Goal: Task Accomplishment & Management: Manage account settings

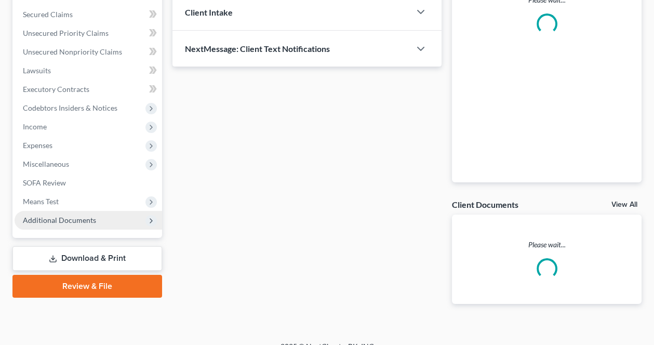
scroll to position [247, 0]
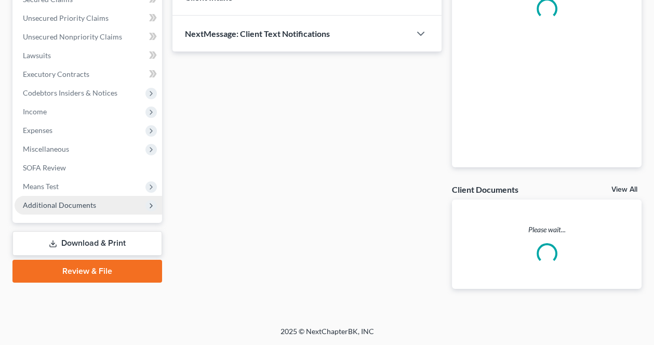
click at [82, 209] on span "Additional Documents" at bounding box center [88, 205] width 147 height 19
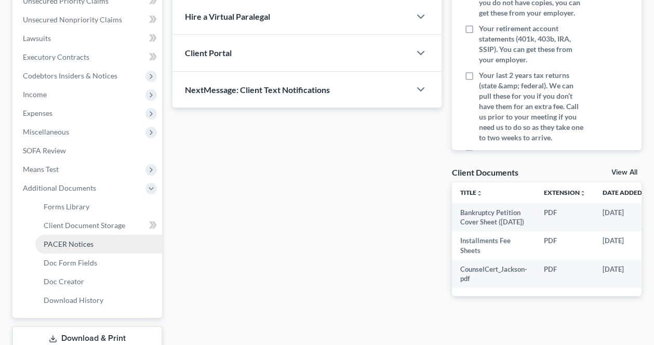
click at [84, 248] on span "PACER Notices" at bounding box center [69, 243] width 50 height 9
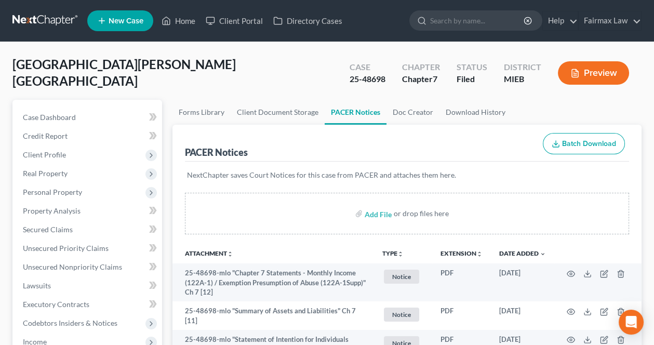
click at [278, 80] on div "Jackson, Devonte Upgraded Case 25-48698 Chapter Chapter 7 Status Filed District…" at bounding box center [326, 77] width 629 height 45
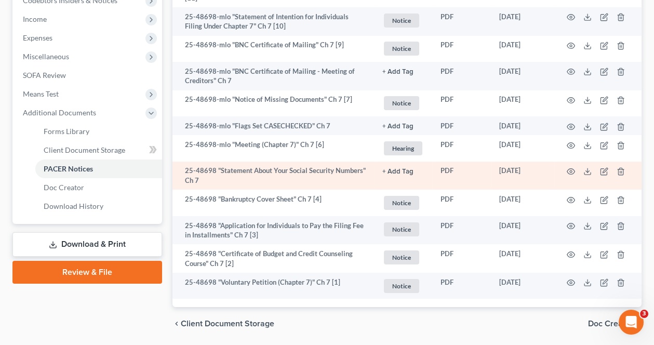
scroll to position [354, 0]
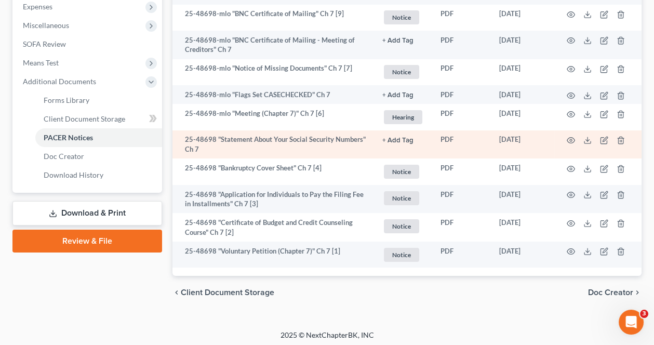
click at [313, 150] on td "25-48698 "Statement About Your Social Security Numbers" Ch 7" at bounding box center [272, 144] width 201 height 29
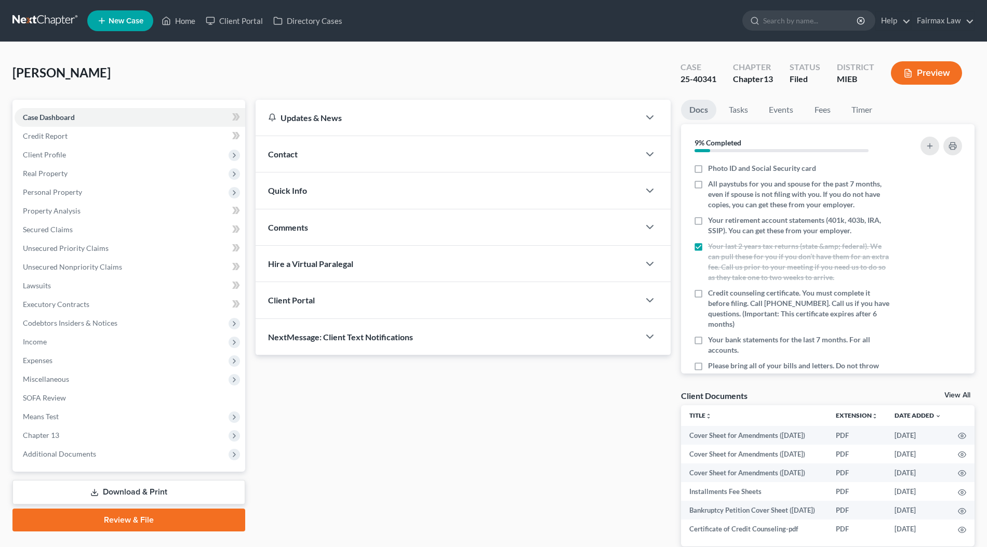
click at [697, 81] on div "25-40341" at bounding box center [698, 79] width 36 height 12
copy div "40341"
click at [73, 454] on span "Additional Documents" at bounding box center [59, 453] width 73 height 9
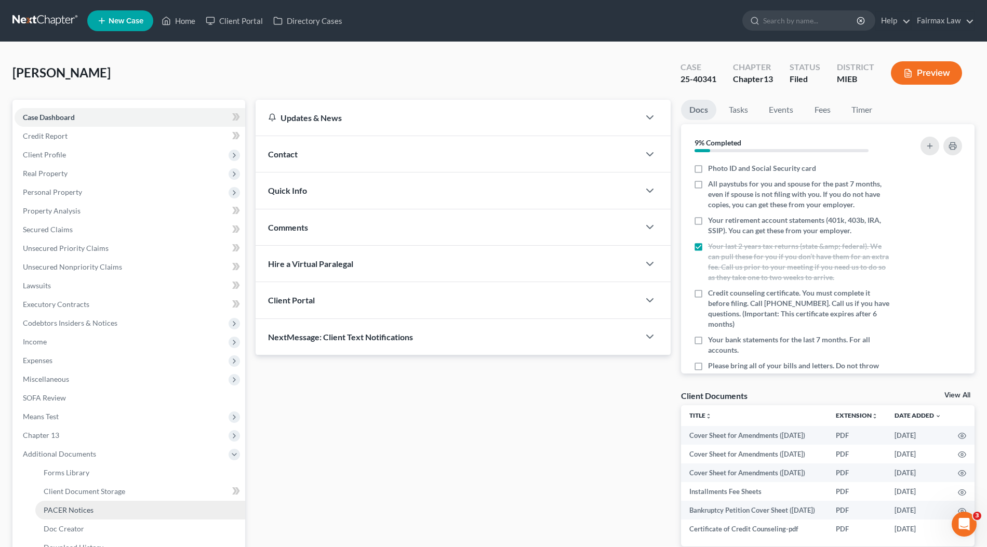
click at [77, 504] on link "PACER Notices" at bounding box center [140, 510] width 210 height 19
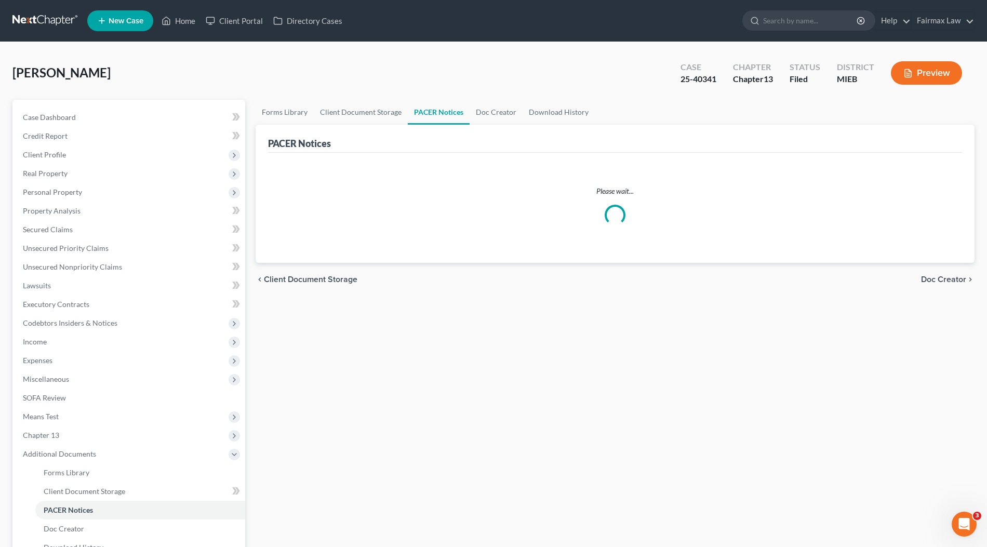
click at [580, 72] on div "Mckinley, Terea Upgraded Case 25-40341 Chapter Chapter 13 Status Filed District…" at bounding box center [493, 77] width 962 height 45
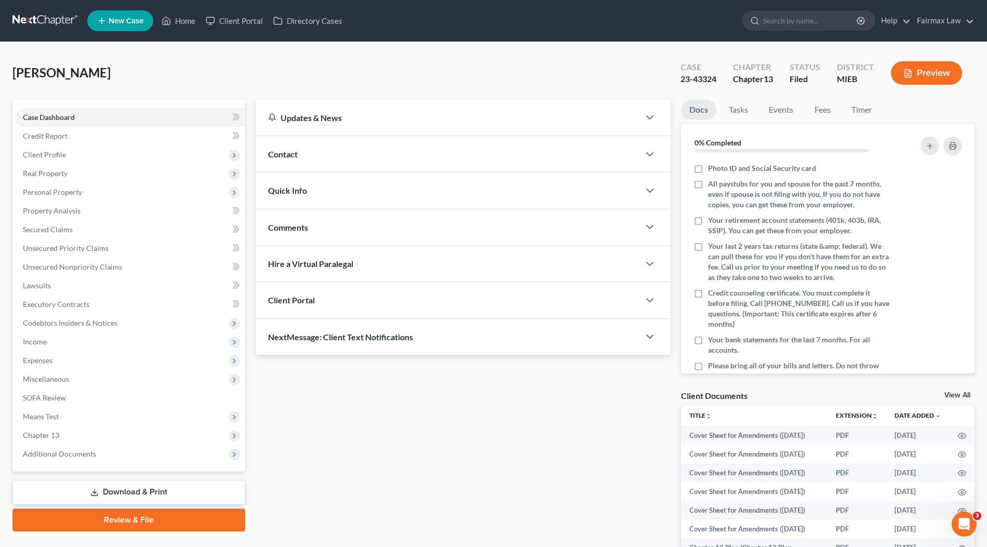
click at [705, 77] on div "23-43324" at bounding box center [698, 79] width 36 height 12
copy div "43324"
click at [91, 454] on span "Additional Documents" at bounding box center [59, 453] width 73 height 9
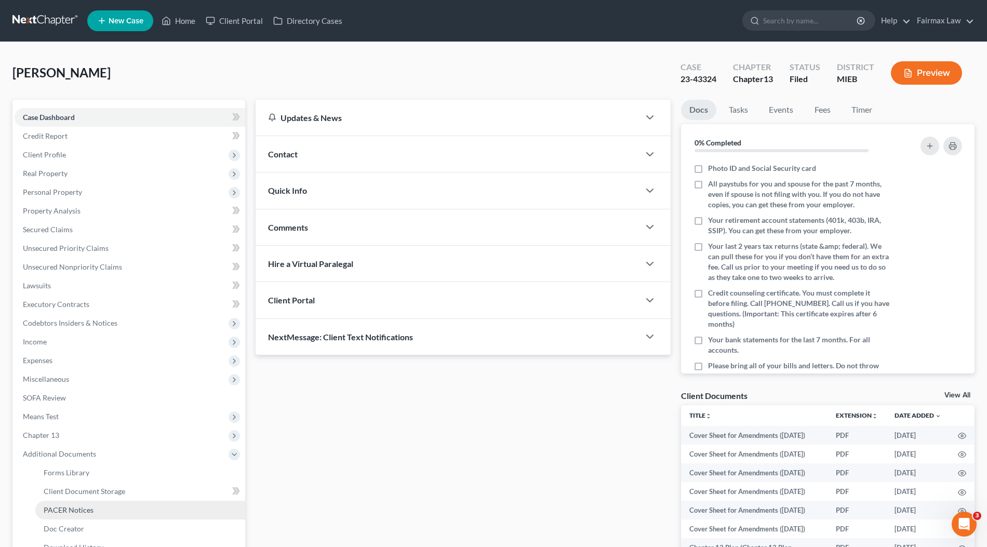
click at [93, 504] on link "PACER Notices" at bounding box center [140, 510] width 210 height 19
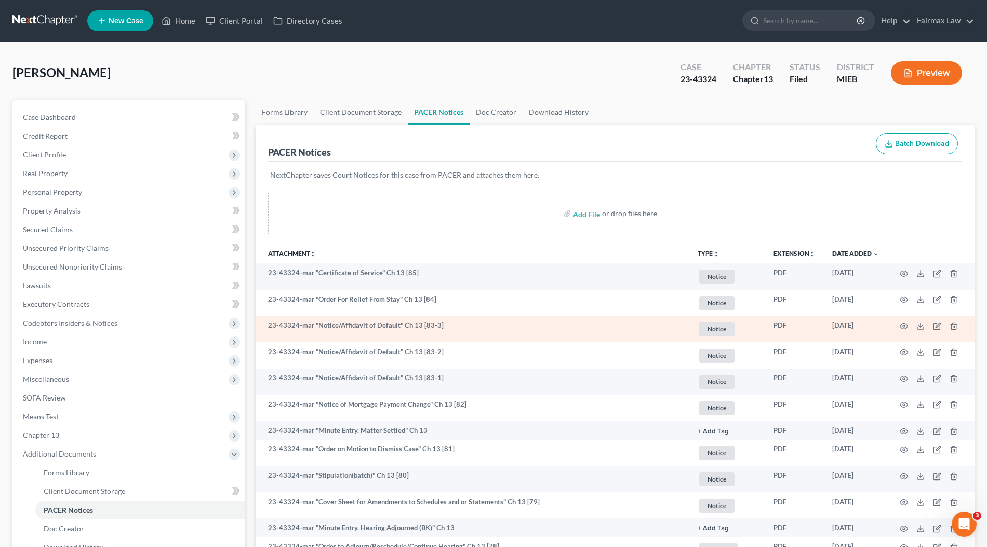
click at [461, 335] on td "23-43324-mar "Notice/Affidavit of Default" Ch 13 [83-3]" at bounding box center [472, 329] width 434 height 26
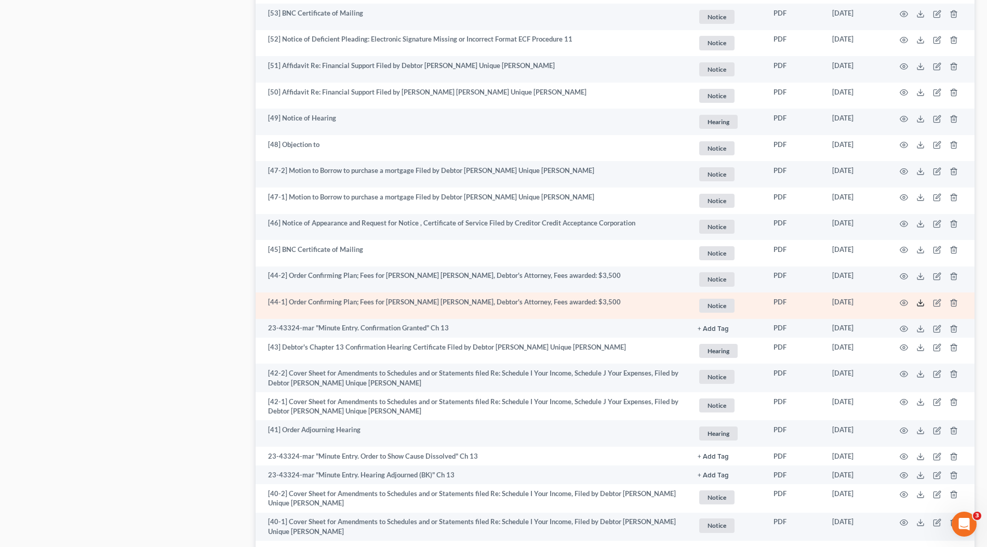
click at [921, 299] on icon at bounding box center [920, 303] width 8 height 8
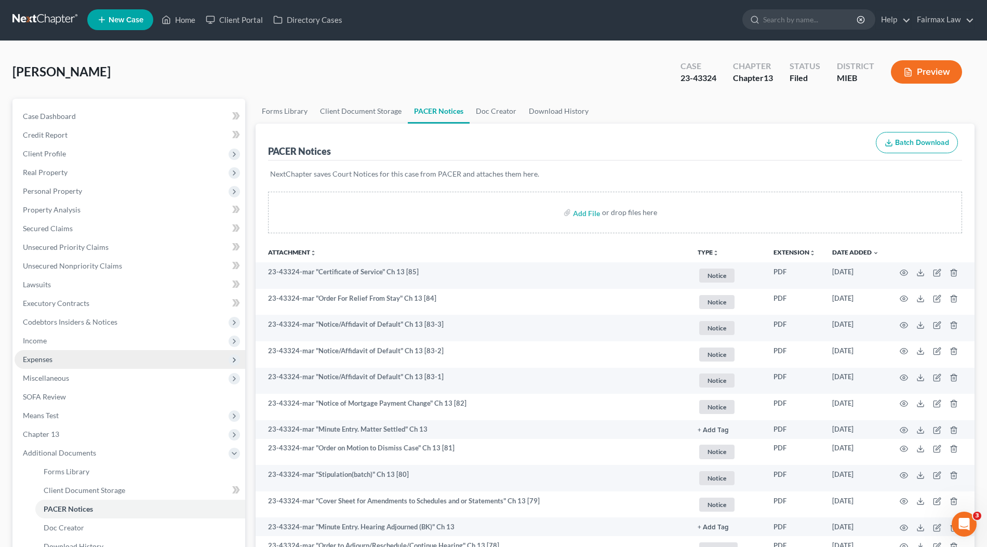
scroll to position [195, 0]
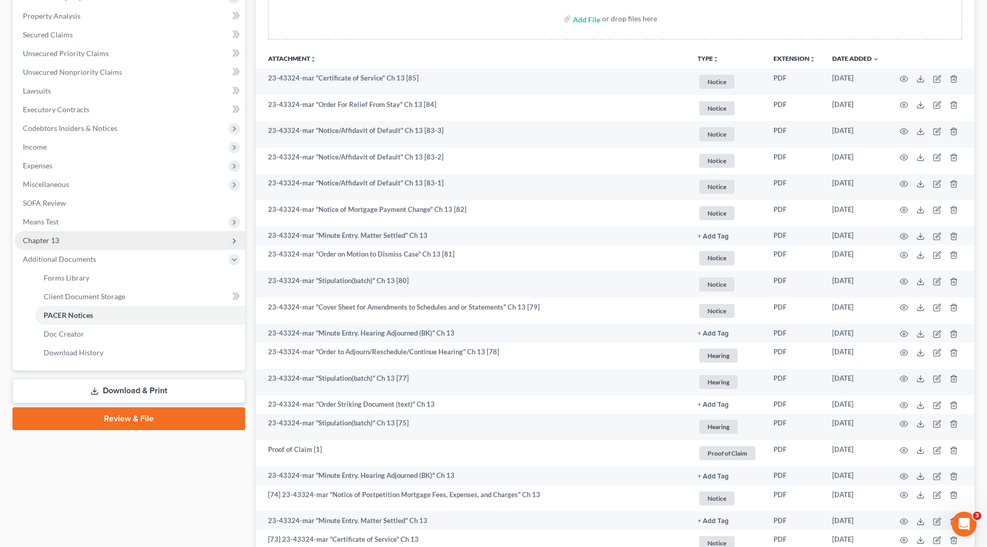
click at [56, 243] on span "Chapter 13" at bounding box center [41, 240] width 36 height 9
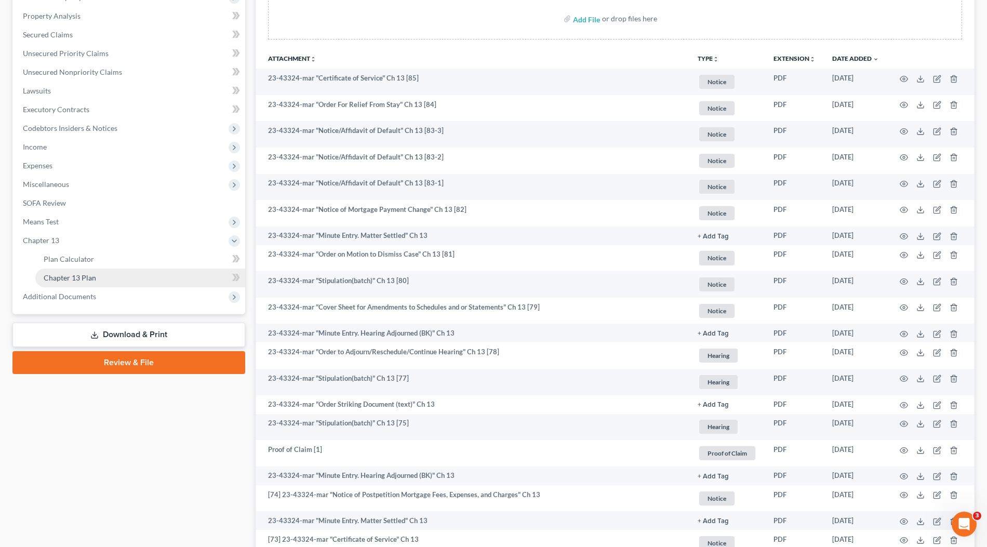
click at [77, 273] on span "Chapter 13 Plan" at bounding box center [70, 277] width 52 height 9
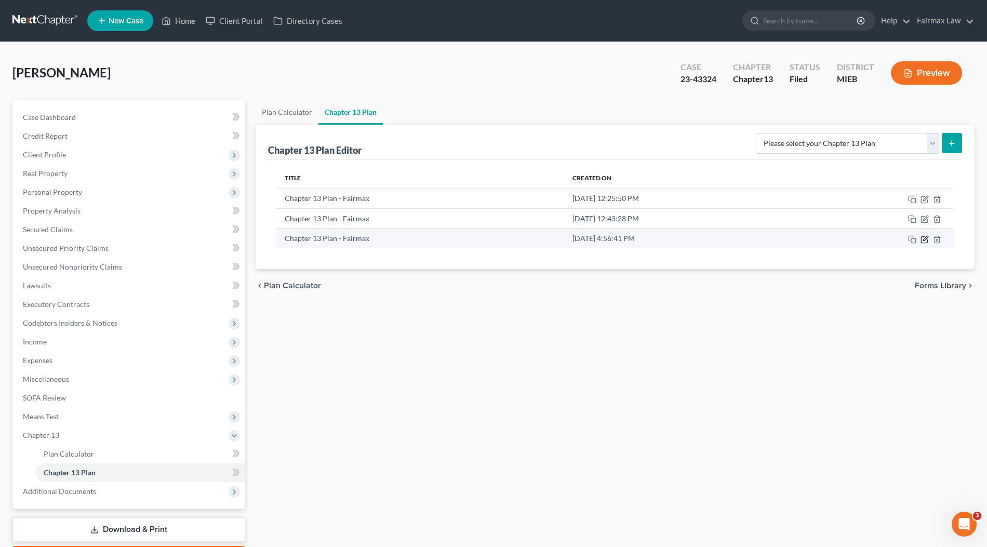
click at [925, 236] on icon "button" at bounding box center [924, 239] width 8 height 8
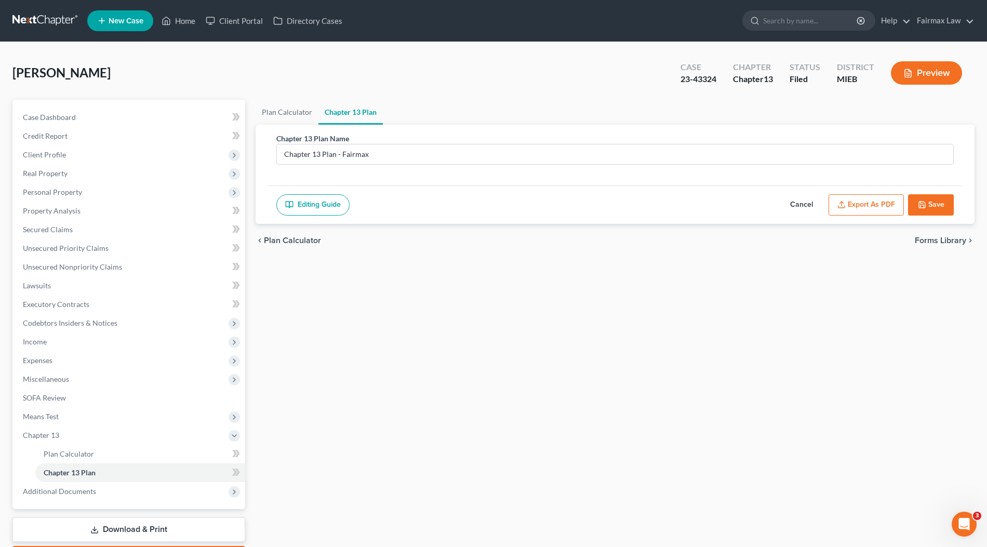
click at [572, 109] on ul "Plan Calculator Chapter 13 Plan" at bounding box center [614, 112] width 719 height 25
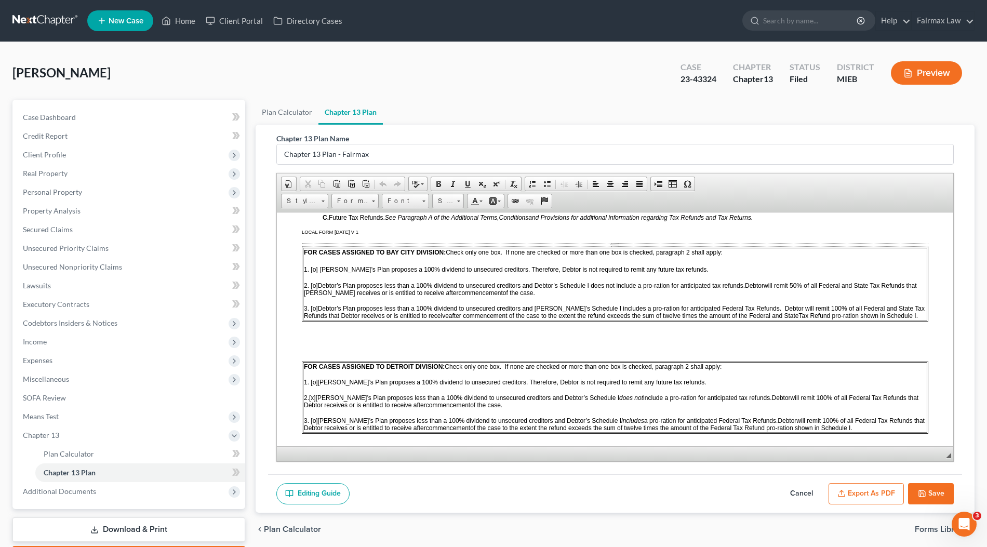
scroll to position [588, 0]
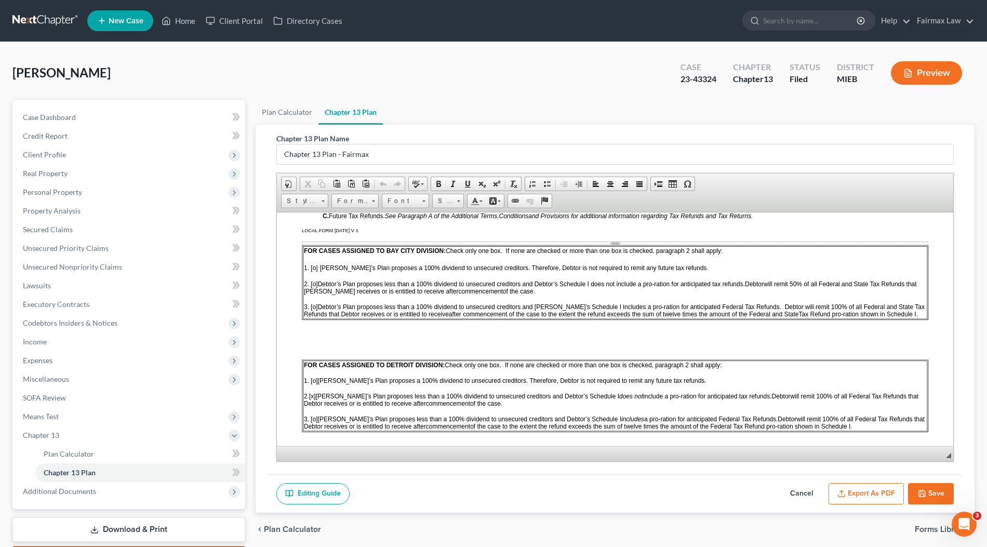
click at [853, 47] on div "Johnson, Shawnya Upgraded Case 23-43324 Chapter Chapter 13 Status Filed Distric…" at bounding box center [493, 315] width 987 height 547
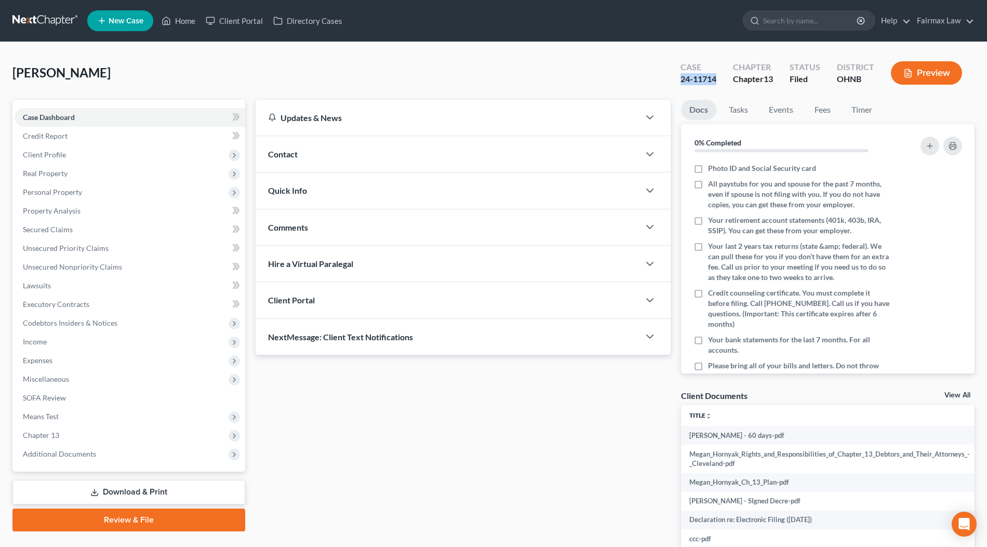
drag, startPoint x: 690, startPoint y: 78, endPoint x: 673, endPoint y: 79, distance: 16.1
click at [673, 79] on div "Case 24-11714" at bounding box center [698, 74] width 52 height 31
copy div "24-11714"
click at [112, 65] on div "Hornyak, Megan Upgraded Case 24-11714 Chapter Chapter 13 Status Filed District …" at bounding box center [493, 77] width 962 height 45
drag, startPoint x: 101, startPoint y: 72, endPoint x: 5, endPoint y: 70, distance: 96.6
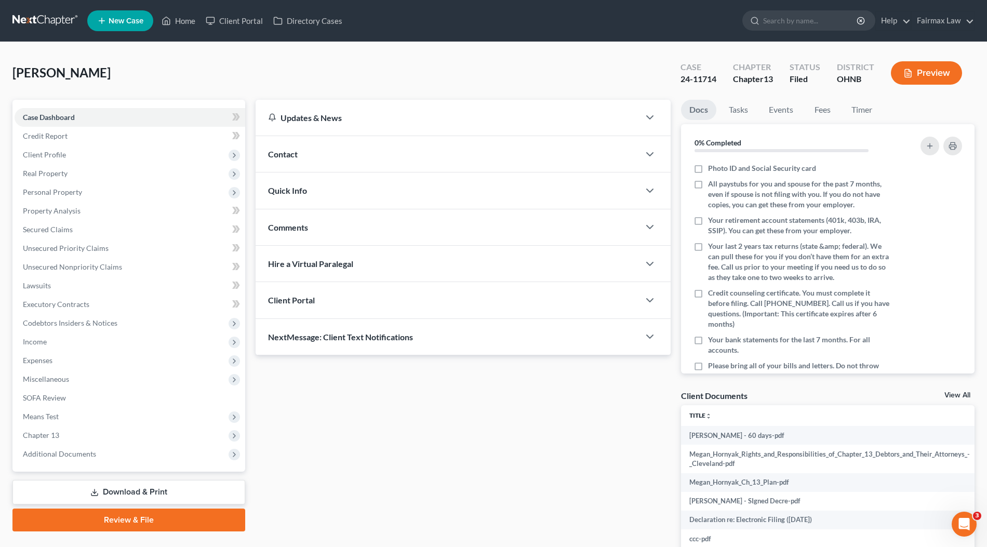
click at [5, 70] on div "Hornyak, Megan Upgraded Case 24-11714 Chapter Chapter 13 Status Filed District …" at bounding box center [493, 317] width 987 height 551
copy span "Hornyak, Megan"
drag, startPoint x: 679, startPoint y: 77, endPoint x: 739, endPoint y: 89, distance: 62.0
click at [716, 81] on div "Case 24-11714" at bounding box center [698, 74] width 52 height 31
copy div "24-11714"
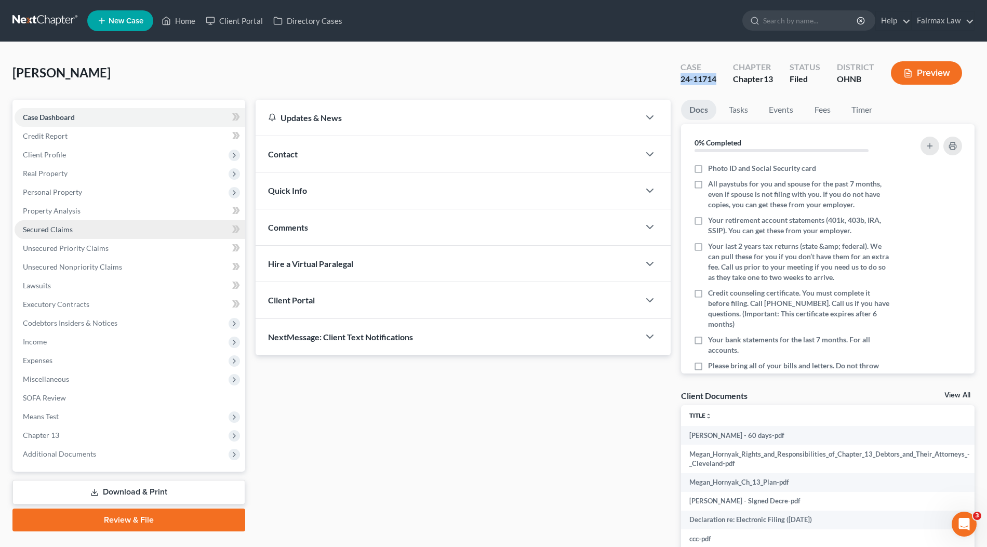
click at [49, 229] on span "Secured Claims" at bounding box center [48, 229] width 50 height 9
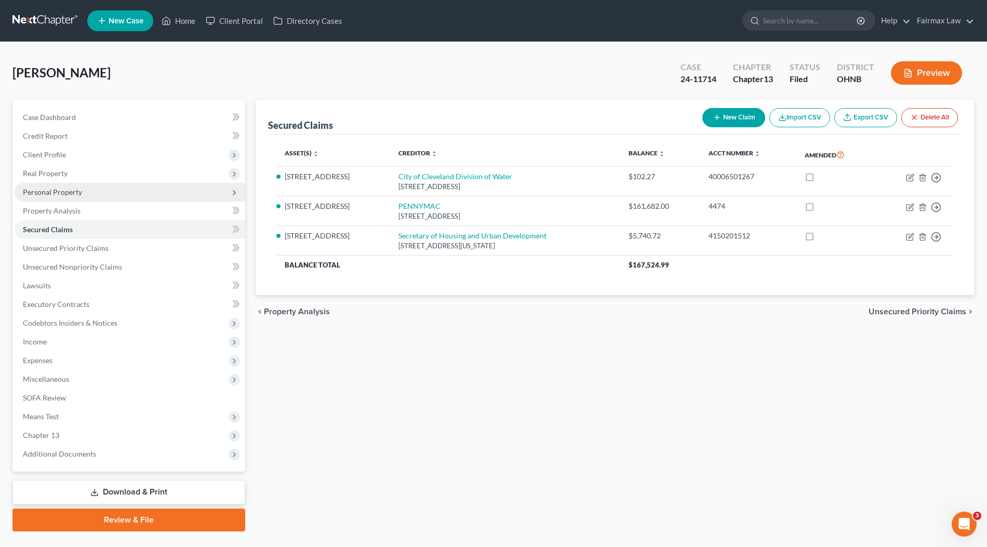
click at [96, 193] on span "Personal Property" at bounding box center [130, 192] width 231 height 19
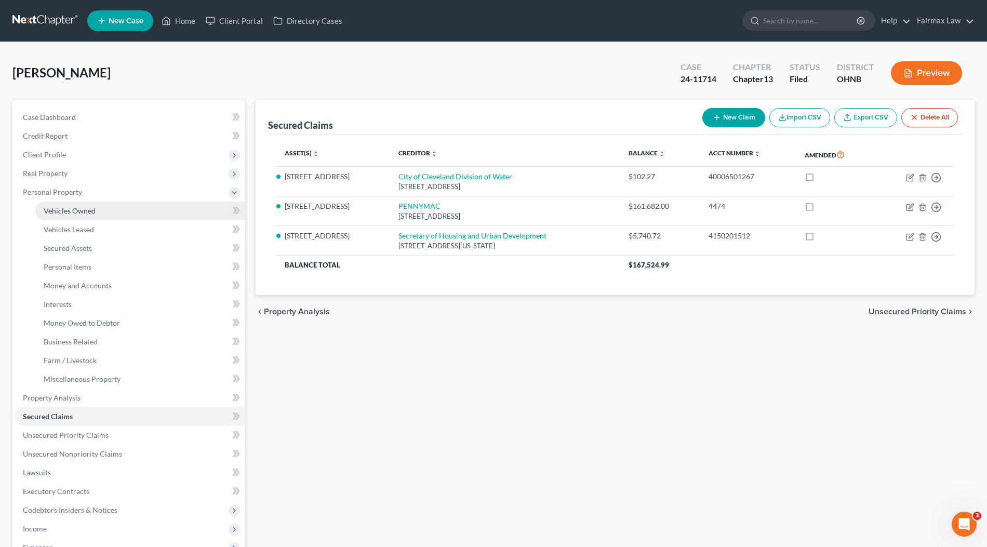
click at [99, 207] on link "Vehicles Owned" at bounding box center [140, 210] width 210 height 19
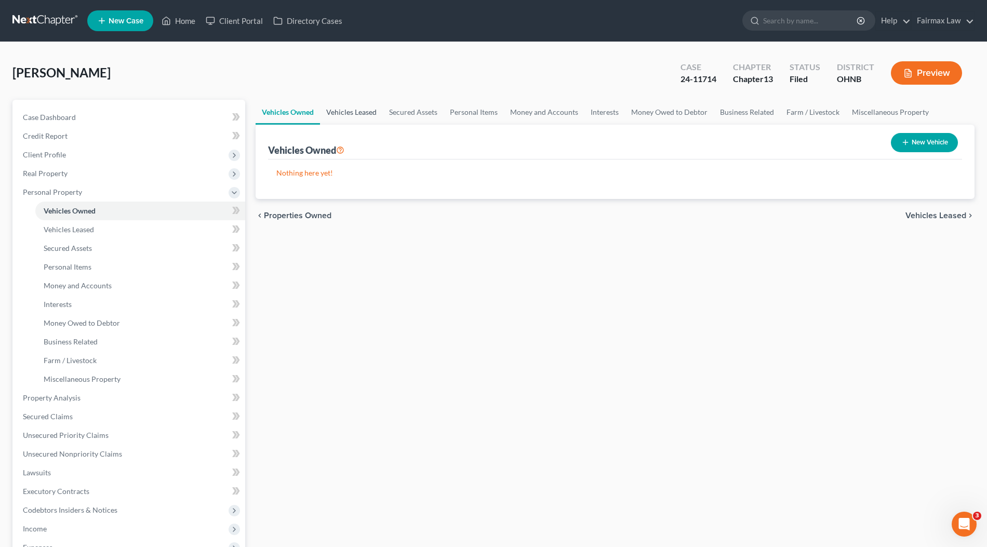
click at [337, 120] on link "Vehicles Leased" at bounding box center [351, 112] width 63 height 25
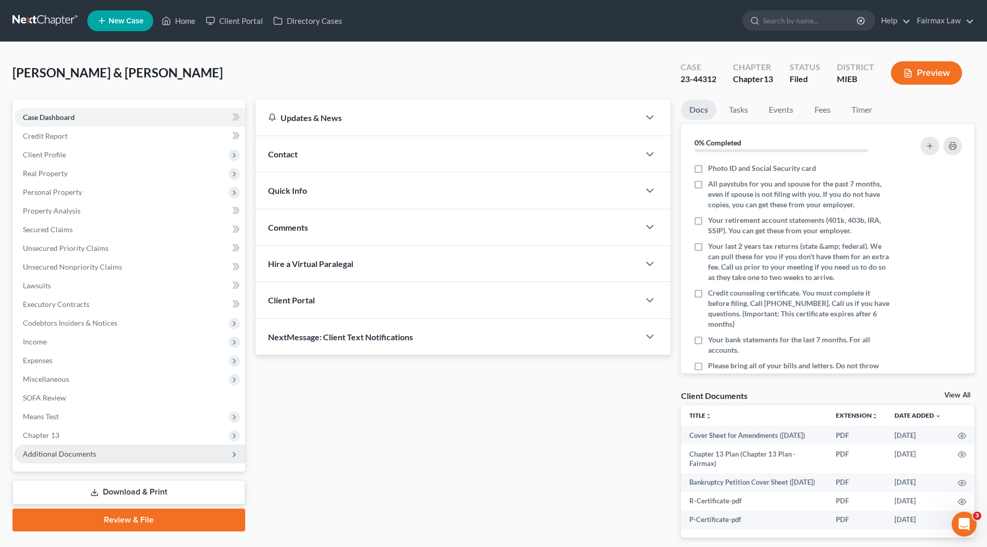
click at [64, 457] on span "Additional Documents" at bounding box center [59, 453] width 73 height 9
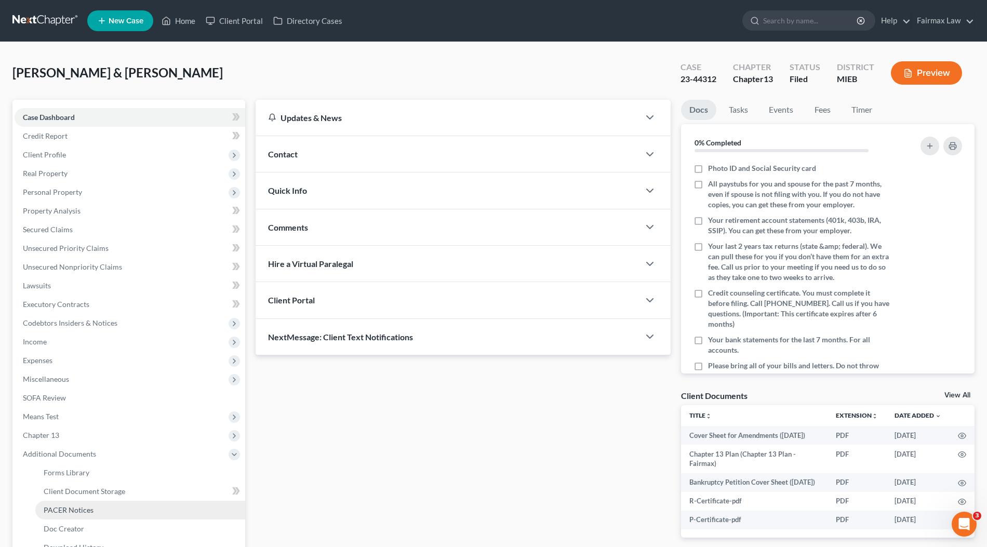
click at [81, 507] on span "PACER Notices" at bounding box center [69, 509] width 50 height 9
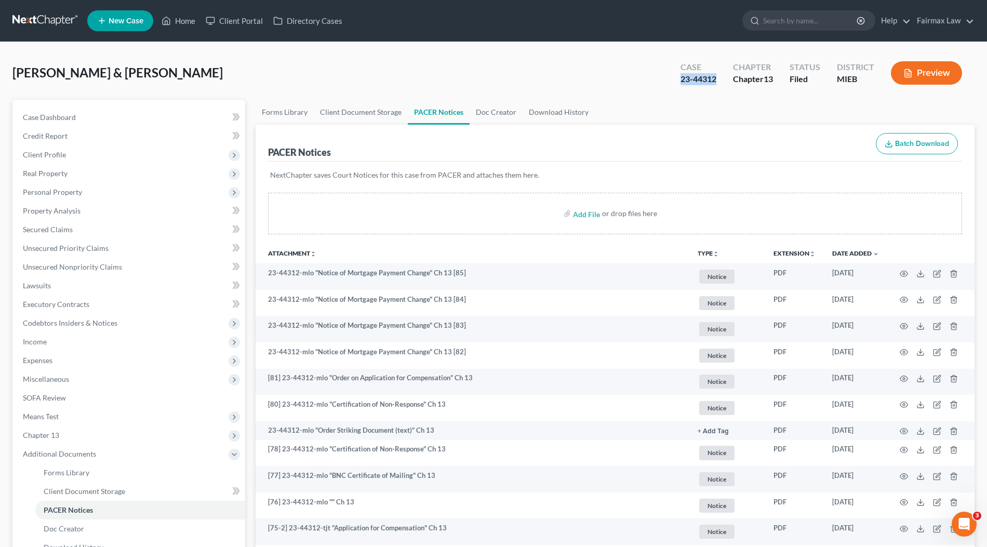
drag, startPoint x: 715, startPoint y: 78, endPoint x: 670, endPoint y: 79, distance: 45.2
click at [670, 79] on div "Case 23-44312 Chapter Chapter 13 Status Filed District MIEB Preview" at bounding box center [821, 73] width 306 height 37
copy div "23-44312"
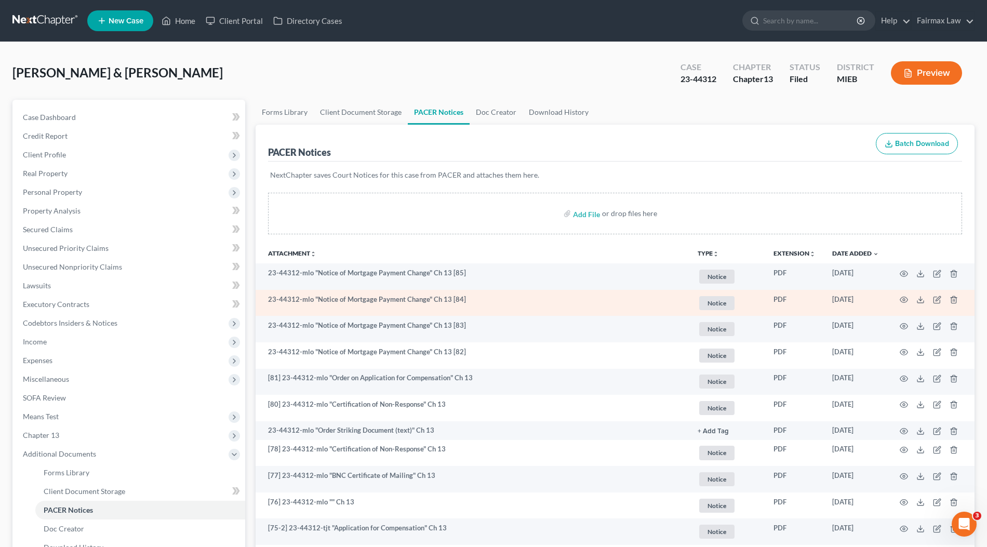
click at [465, 298] on td "23-44312-mlo "Notice of Mortgage Payment Change" Ch 13 [84]" at bounding box center [472, 303] width 434 height 26
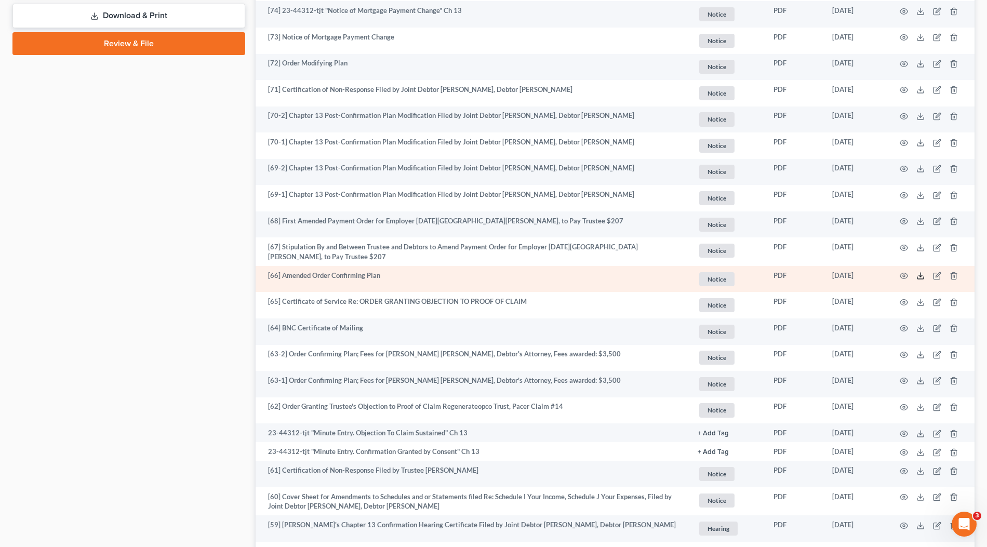
click at [918, 276] on icon at bounding box center [920, 276] width 8 height 8
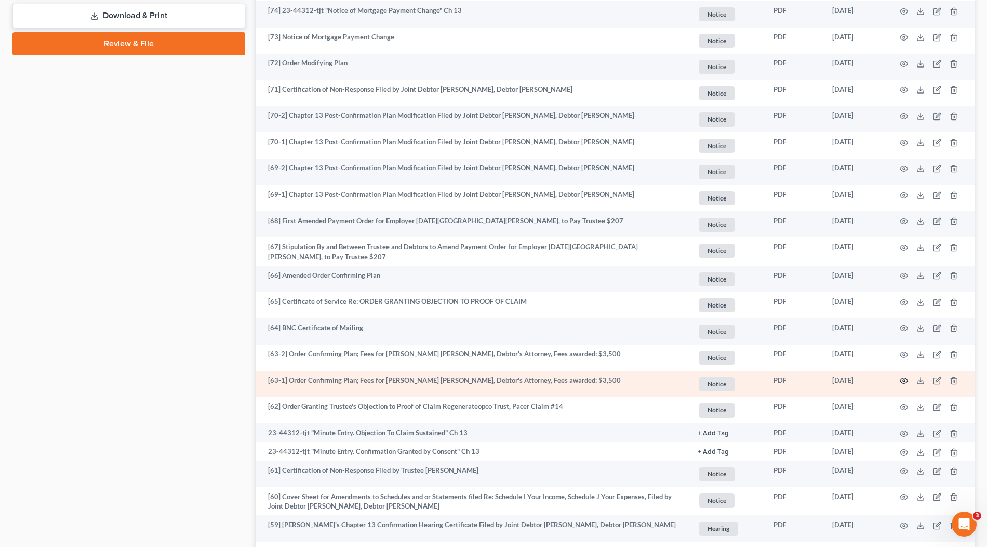
click at [906, 377] on icon "button" at bounding box center [903, 380] width 8 height 8
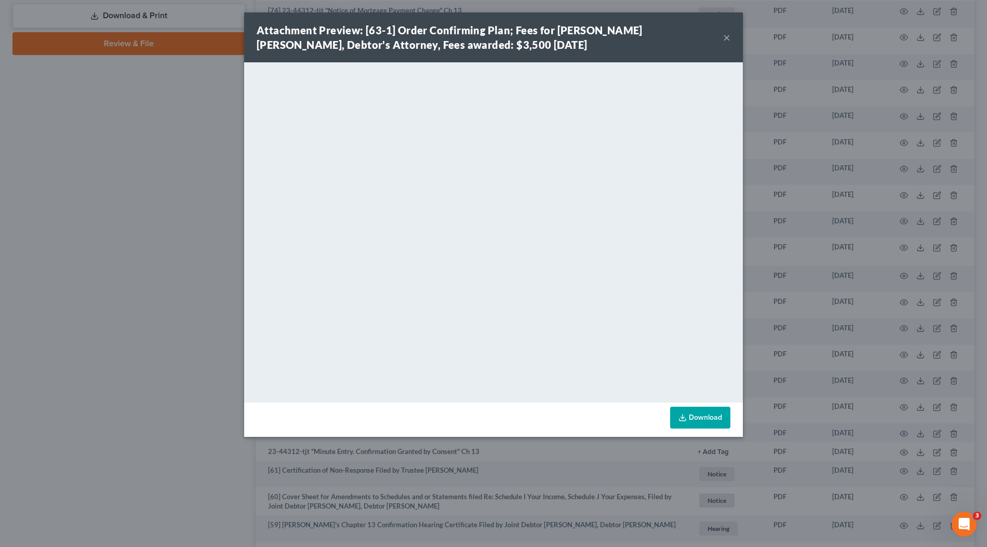
click at [826, 280] on div "Attachment Preview: [63-1] Order Confirming Plan; Fees for David Ross Ienna, De…" at bounding box center [493, 273] width 987 height 547
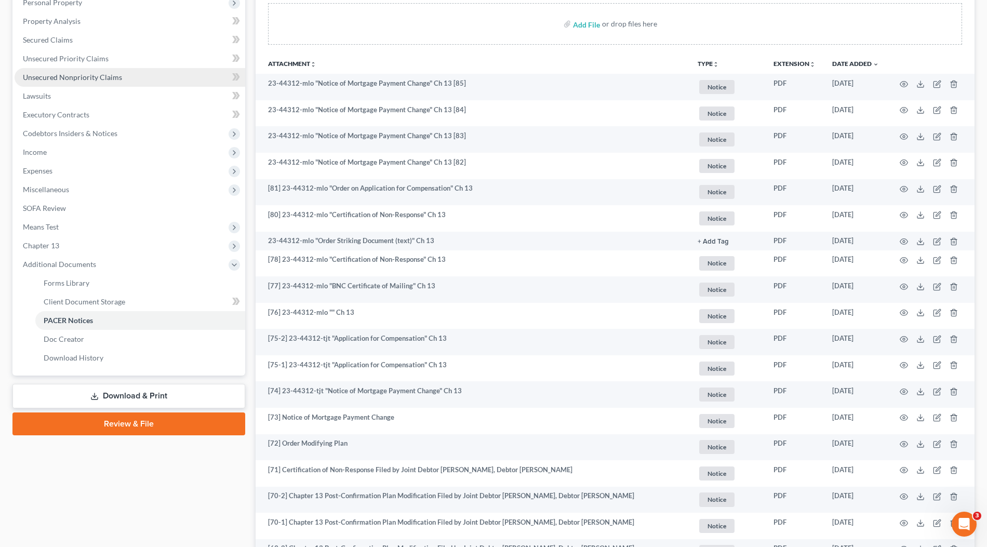
scroll to position [87, 0]
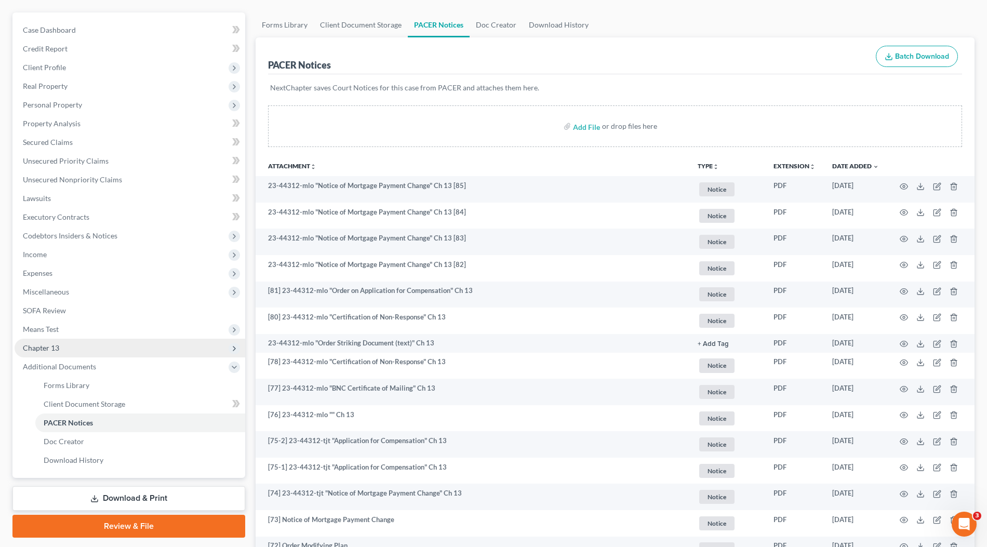
click at [42, 349] on span "Chapter 13" at bounding box center [41, 347] width 36 height 9
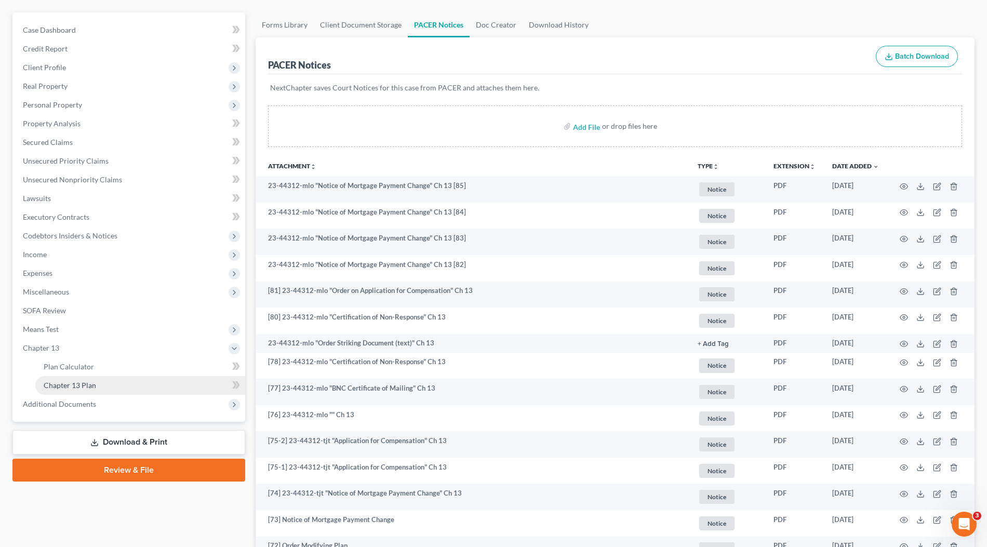
click at [83, 384] on span "Chapter 13 Plan" at bounding box center [70, 385] width 52 height 9
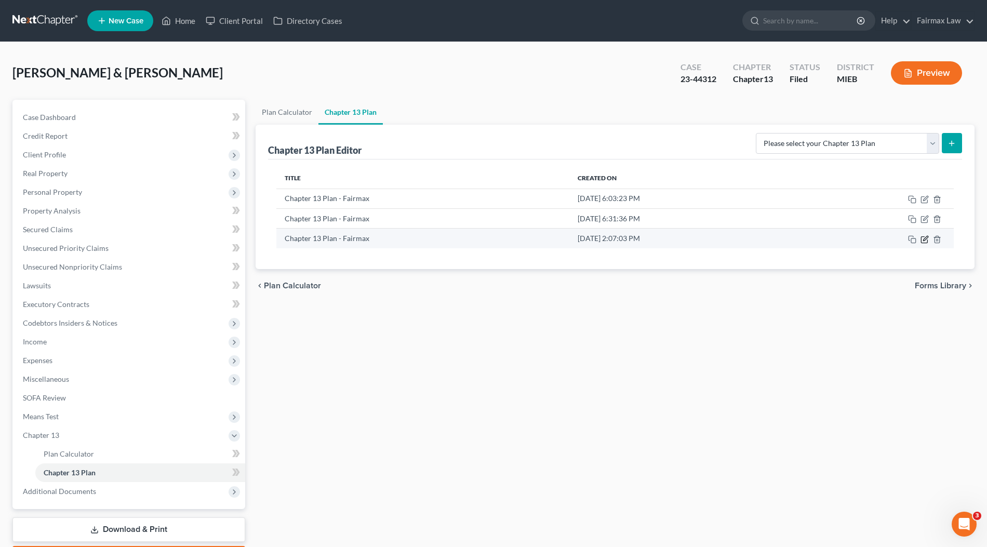
click at [924, 236] on icon "button" at bounding box center [925, 238] width 5 height 5
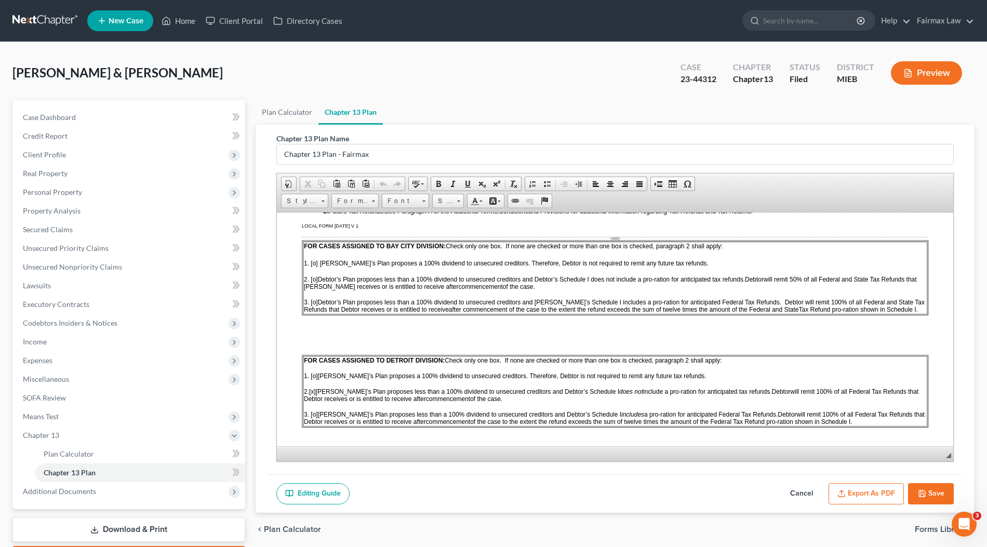
scroll to position [618, 0]
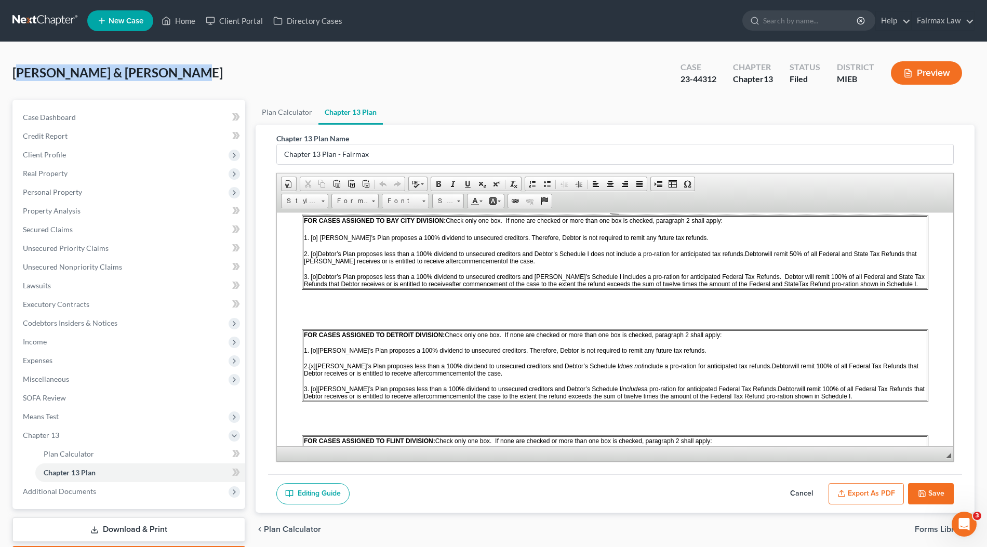
drag, startPoint x: 154, startPoint y: 73, endPoint x: 16, endPoint y: 75, distance: 138.1
click at [16, 75] on span "Scholfield, Raymond & Paula" at bounding box center [117, 72] width 210 height 15
click at [24, 73] on span "Scholfield, Raymond & Paula" at bounding box center [117, 72] width 210 height 15
drag, startPoint x: 13, startPoint y: 72, endPoint x: 196, endPoint y: 81, distance: 183.5
click at [196, 81] on div "Scholfield, Raymond & Paula Upgraded Case 23-44312 Chapter Chapter 13 Status Fi…" at bounding box center [493, 77] width 962 height 45
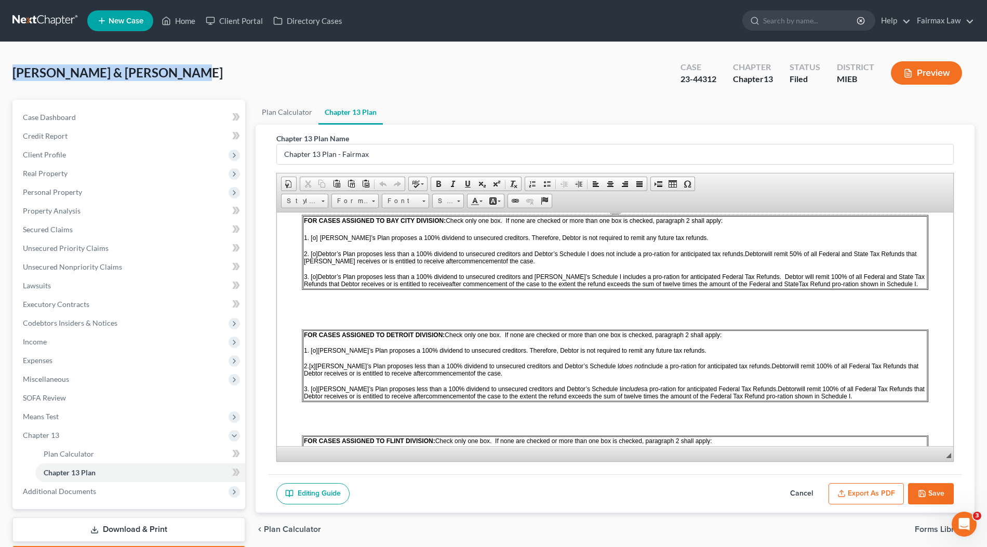
copy span "Scholfield, Raymond & Paula"
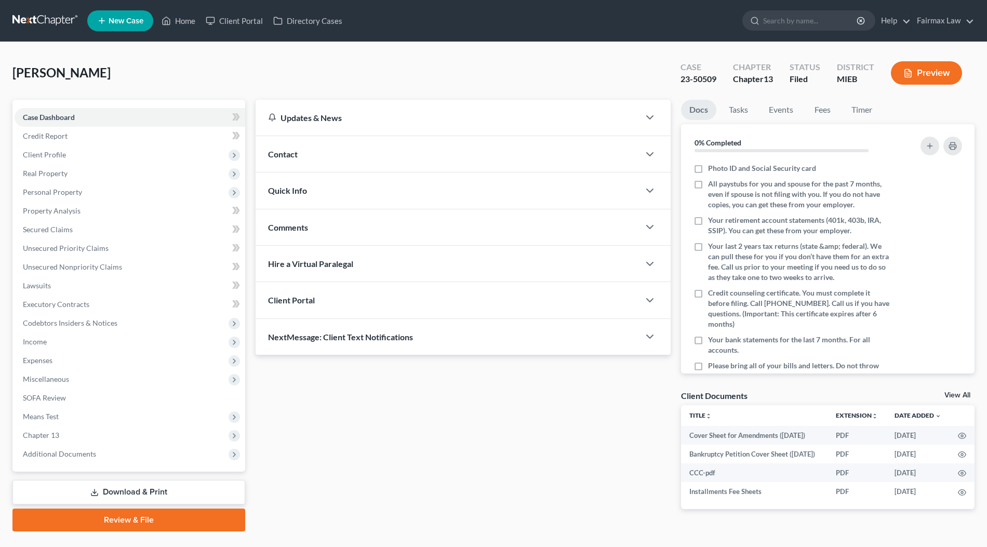
click at [78, 78] on span "[PERSON_NAME]" at bounding box center [61, 72] width 98 height 15
drag, startPoint x: 91, startPoint y: 73, endPoint x: 12, endPoint y: 73, distance: 78.9
click at [12, 73] on span "Tecmire, Darrin" at bounding box center [61, 72] width 98 height 15
copy span "Tecmire, Darrin"
click at [699, 82] on div "24-51631" at bounding box center [698, 79] width 36 height 12
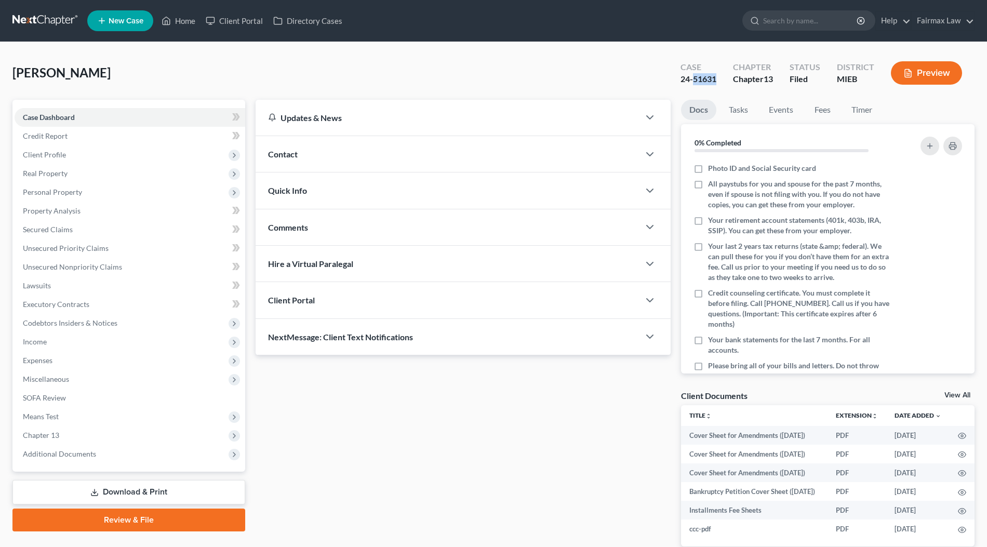
click at [699, 82] on div "24-51631" at bounding box center [698, 79] width 36 height 12
copy div "51631"
click at [70, 448] on span "Additional Documents" at bounding box center [130, 453] width 231 height 19
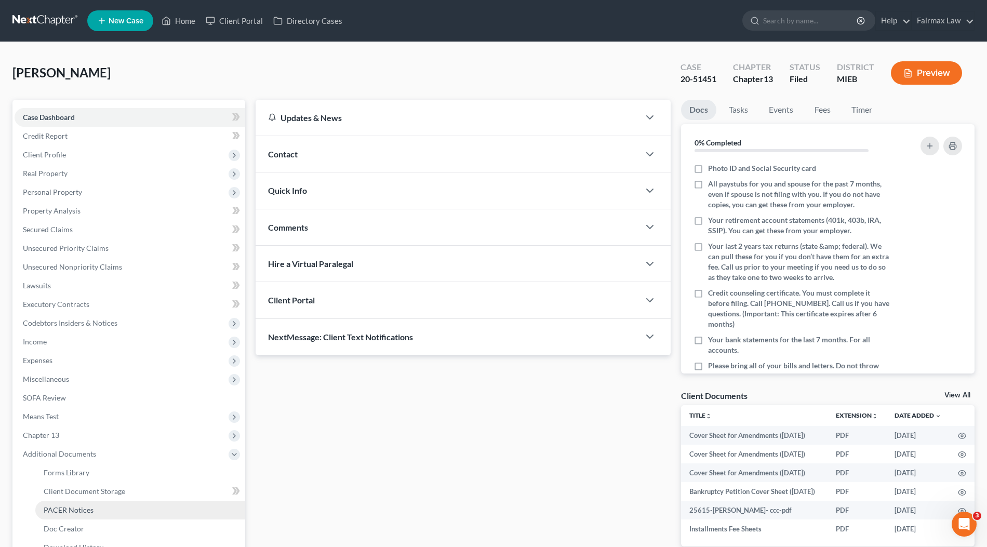
click at [103, 507] on link "PACER Notices" at bounding box center [140, 510] width 210 height 19
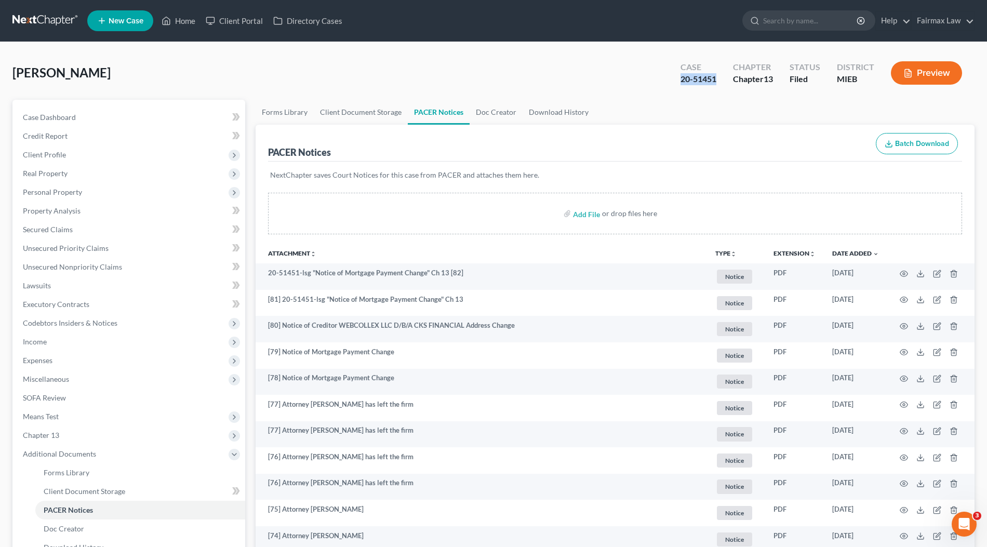
drag, startPoint x: 716, startPoint y: 80, endPoint x: 670, endPoint y: 80, distance: 45.7
click at [670, 80] on div "Case 20-51451 Chapter Chapter 13 Status Filed District MIEB Preview" at bounding box center [821, 73] width 306 height 37
drag, startPoint x: 685, startPoint y: 79, endPoint x: 674, endPoint y: 80, distance: 11.0
click at [674, 80] on div "Case 20-51451" at bounding box center [698, 74] width 52 height 31
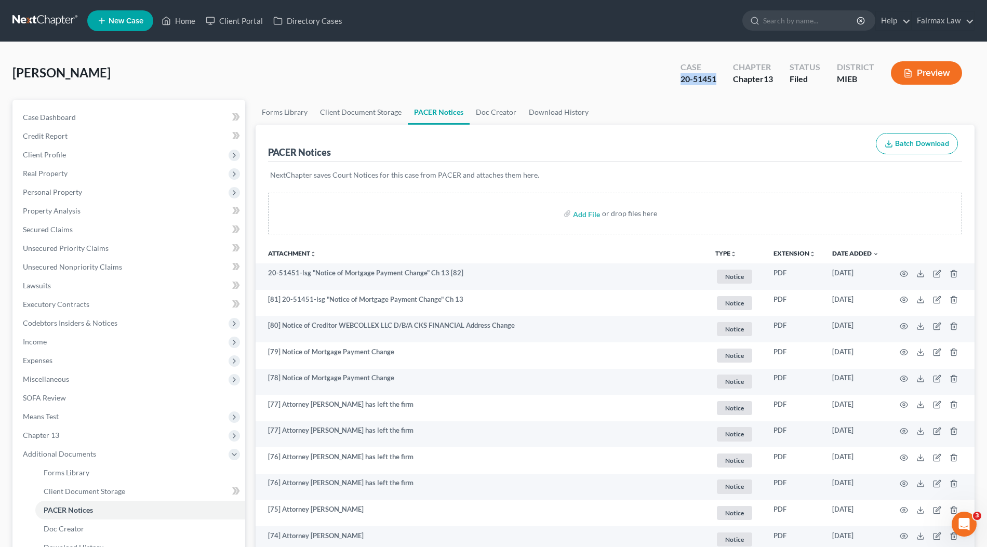
copy div "20-51451"
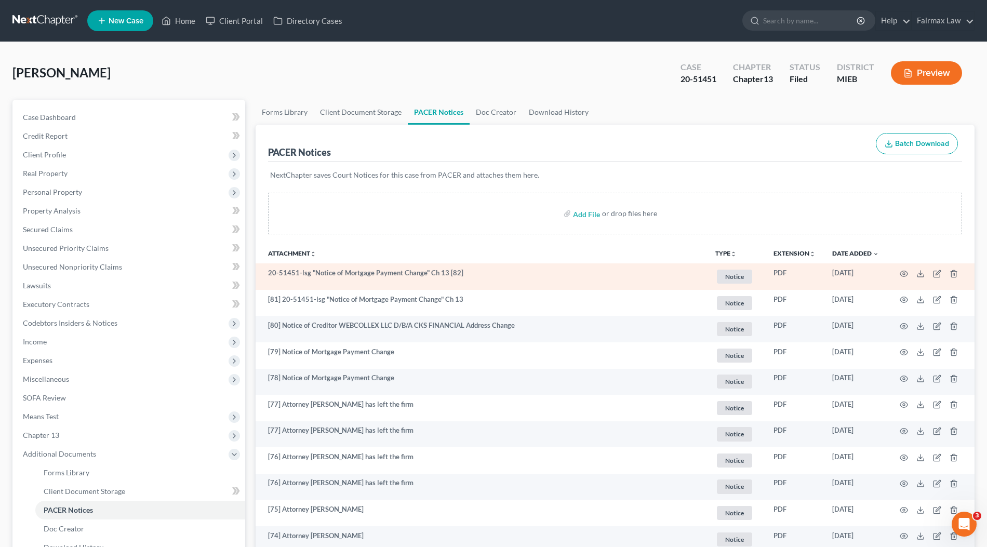
click at [499, 285] on td "20-51451-lsg "Notice of Mortgage Payment Change" Ch 13 [82]" at bounding box center [480, 276] width 451 height 26
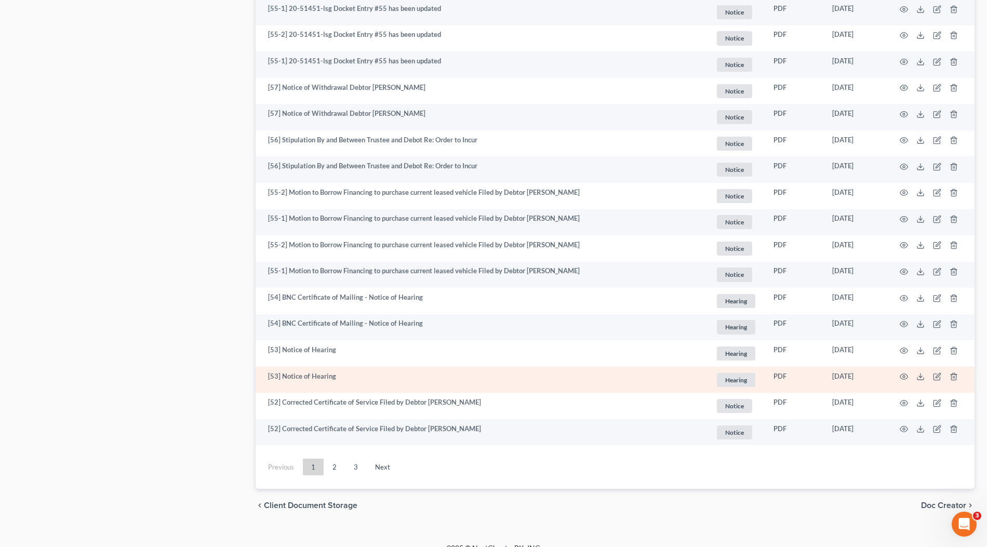
scroll to position [1782, 0]
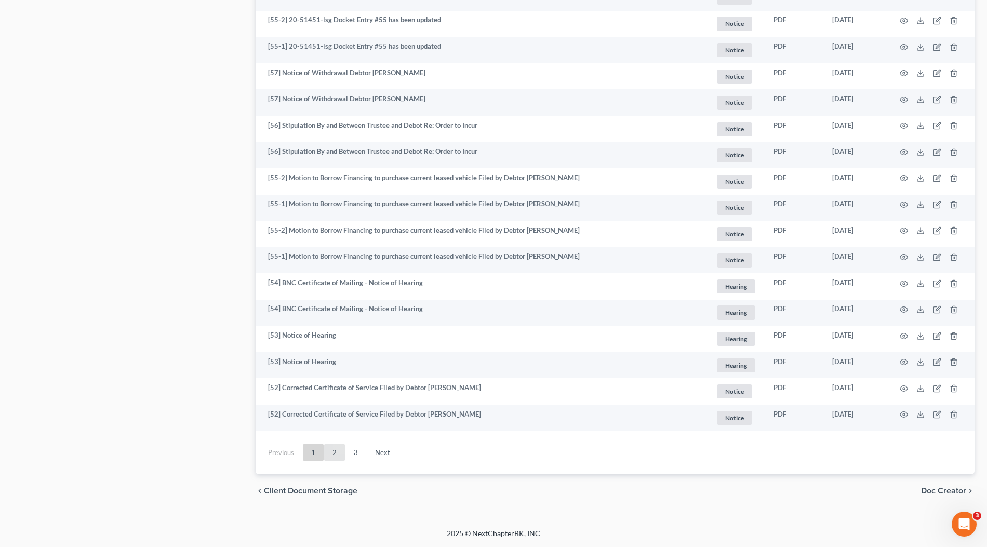
click at [338, 450] on link "2" at bounding box center [334, 452] width 21 height 17
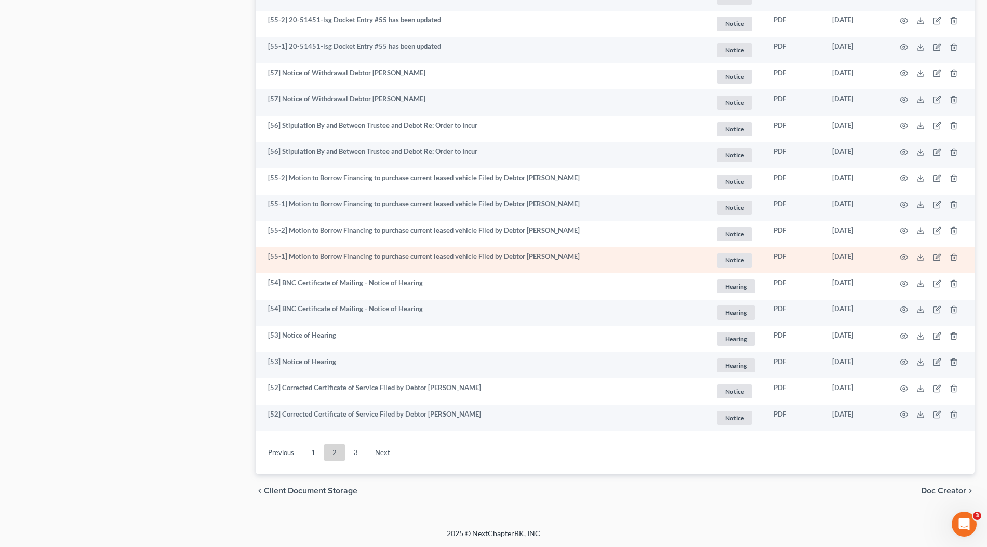
click at [540, 248] on td "[55-1] Motion to Borrow Financing to purchase current leased vehicle Filed by D…" at bounding box center [480, 260] width 451 height 26
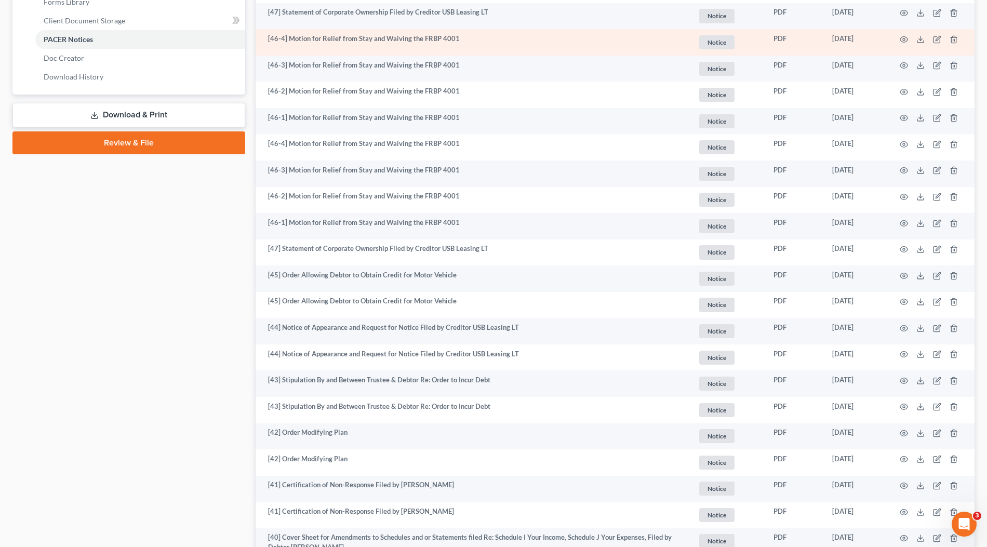
scroll to position [1673, 0]
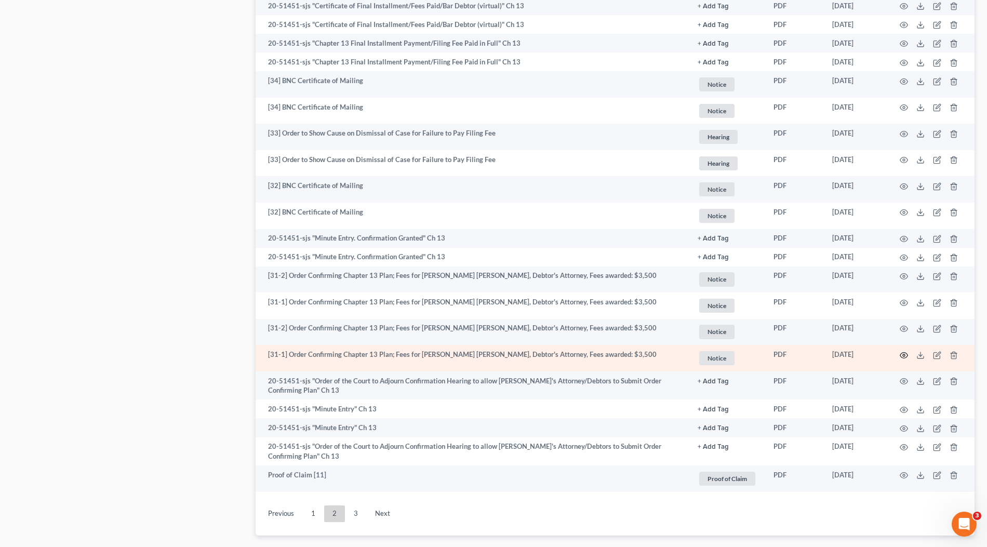
click at [903, 353] on icon "button" at bounding box center [903, 355] width 8 height 8
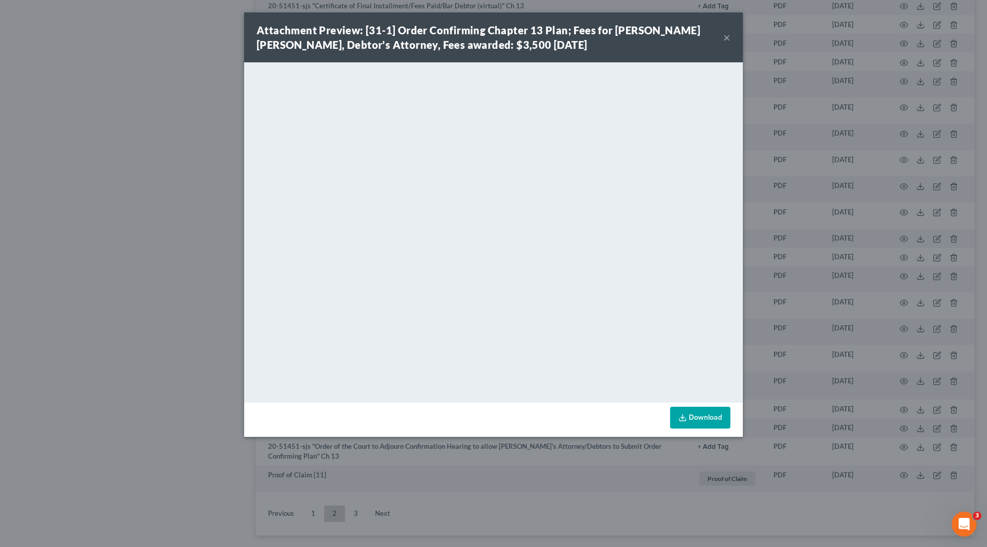
click at [837, 102] on div "Attachment Preview: [31-1] Order Confirming Chapter 13 Plan; Fees for David Ros…" at bounding box center [493, 273] width 987 height 547
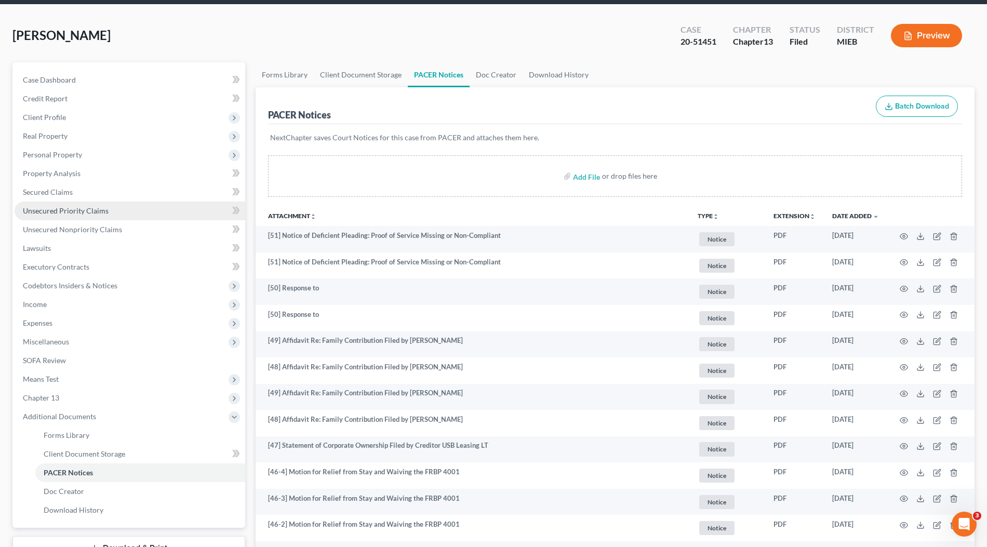
scroll to position [35, 0]
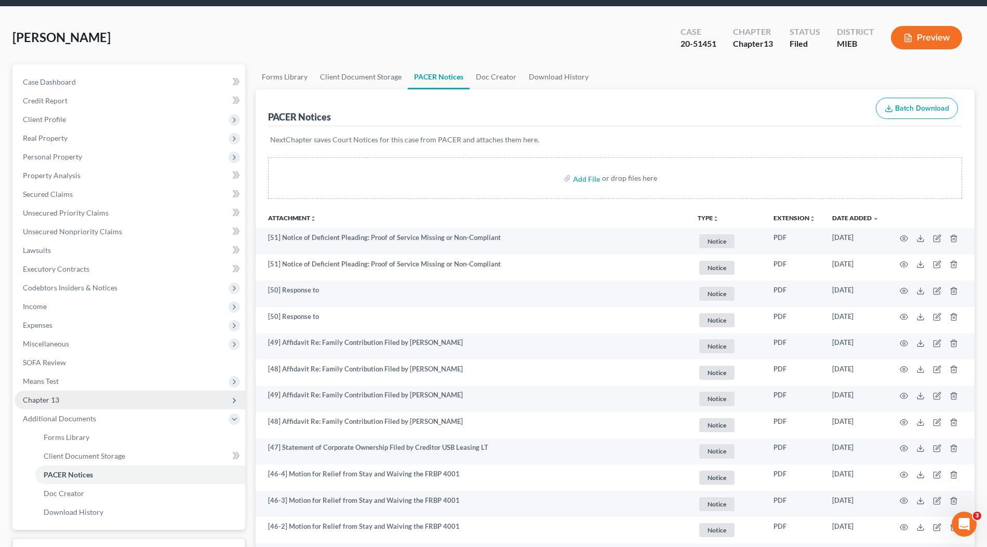
click at [61, 400] on span "Chapter 13" at bounding box center [130, 399] width 231 height 19
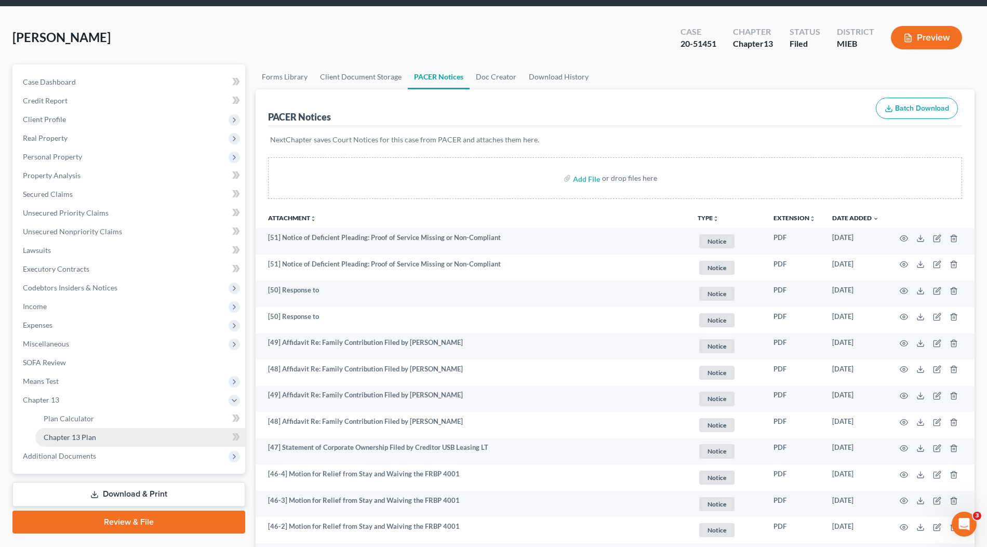
click at [89, 435] on span "Chapter 13 Plan" at bounding box center [70, 437] width 52 height 9
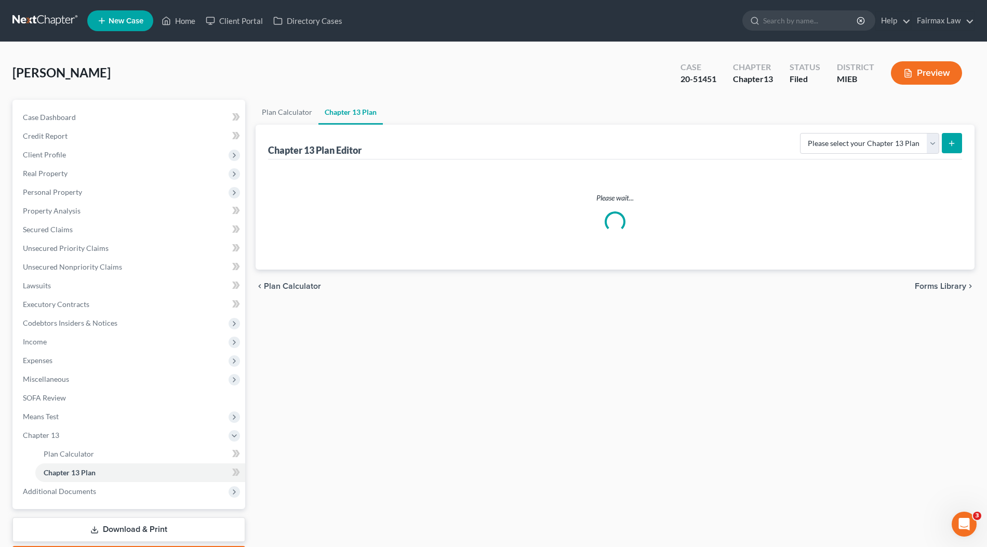
click at [607, 42] on div at bounding box center [493, 42] width 291 height 1
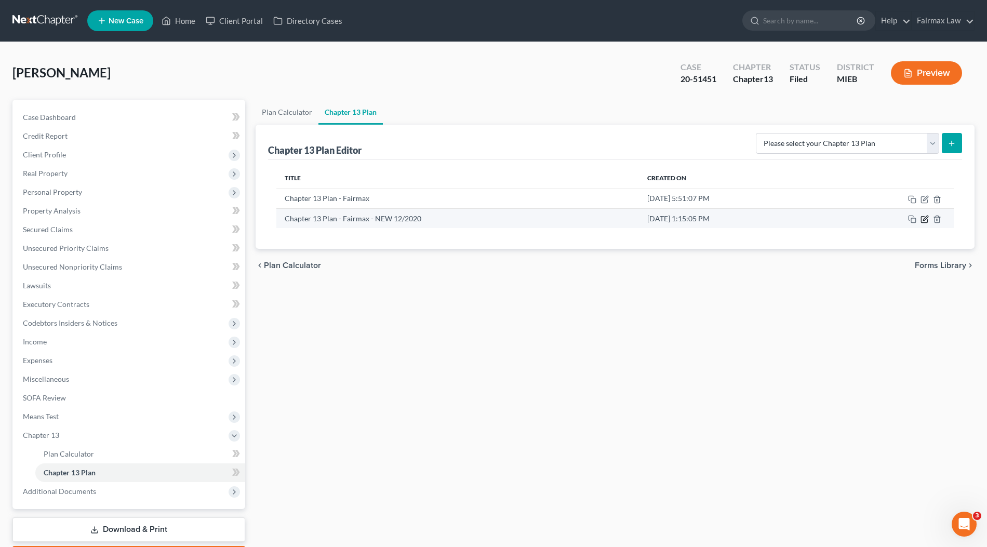
click at [924, 219] on icon "button" at bounding box center [925, 217] width 5 height 5
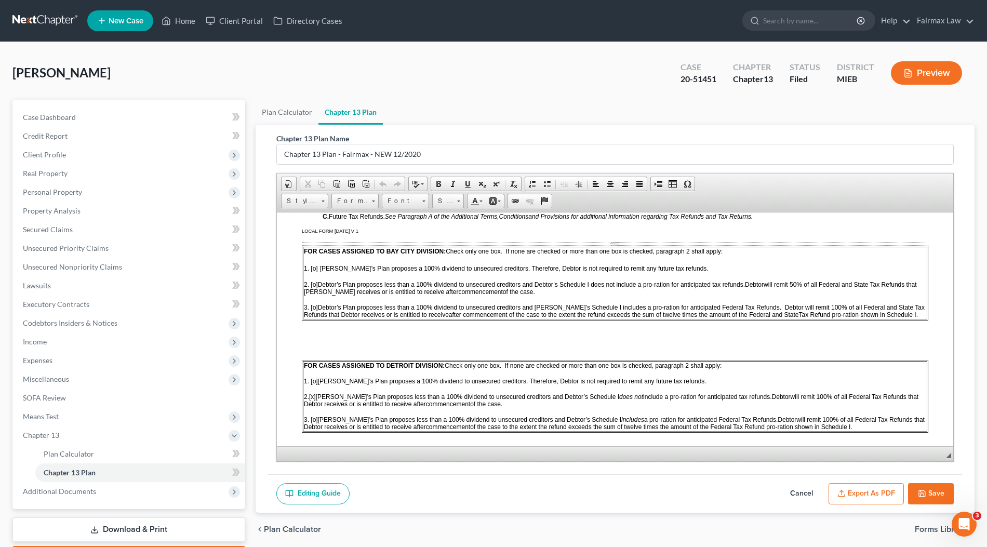
scroll to position [593, 0]
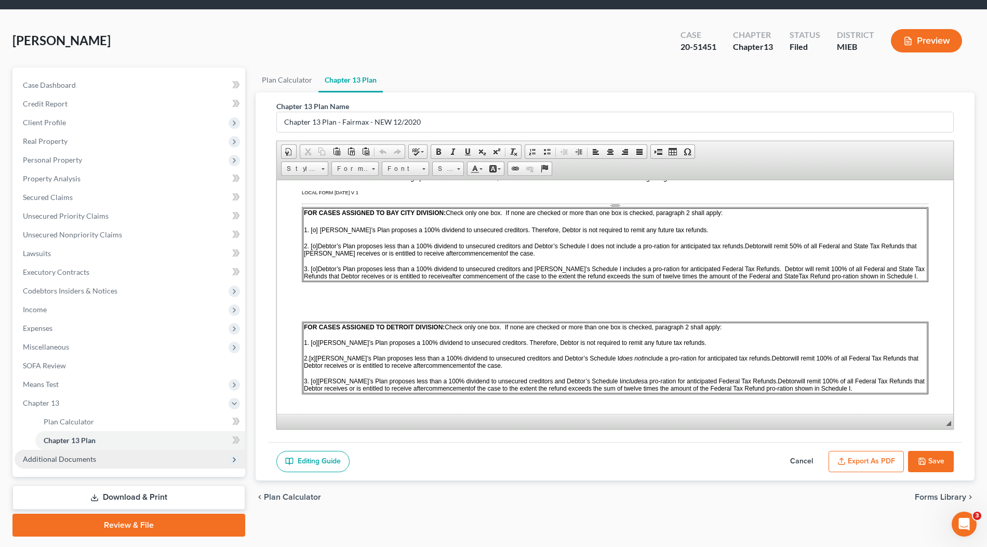
click at [66, 458] on span "Additional Documents" at bounding box center [59, 458] width 73 height 9
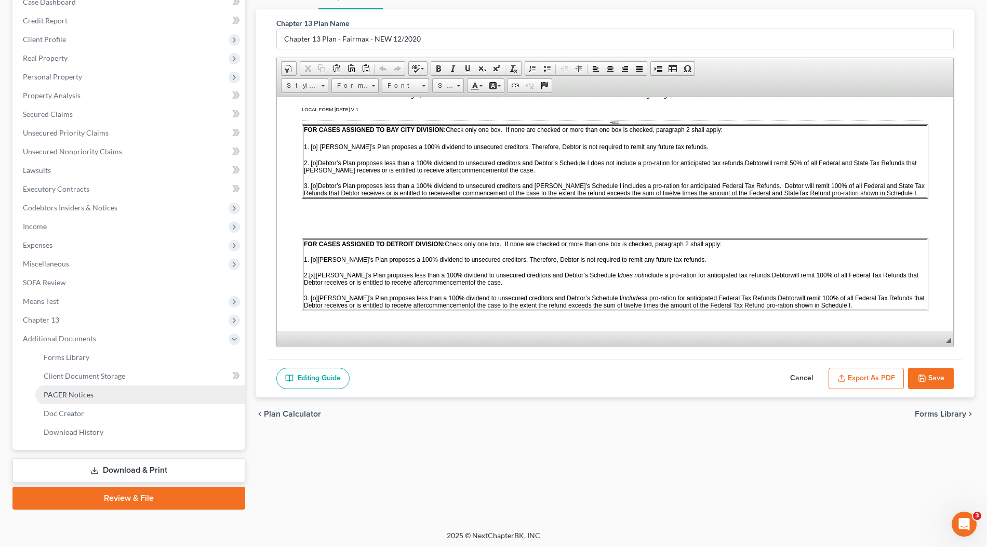
click at [98, 400] on link "PACER Notices" at bounding box center [140, 394] width 210 height 19
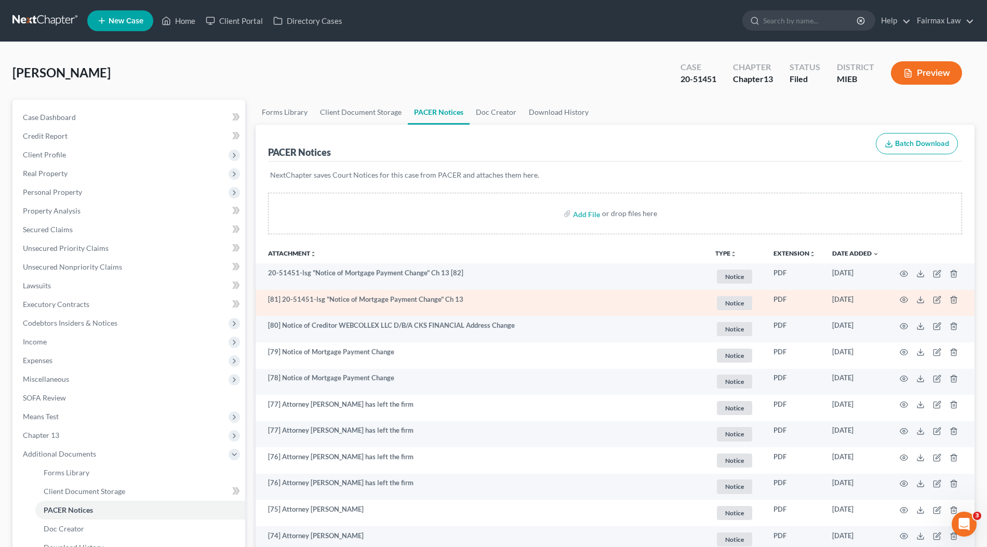
click at [494, 312] on td "[81] 20-51451-lsg "Notice of Mortgage Payment Change" Ch 13" at bounding box center [480, 303] width 451 height 26
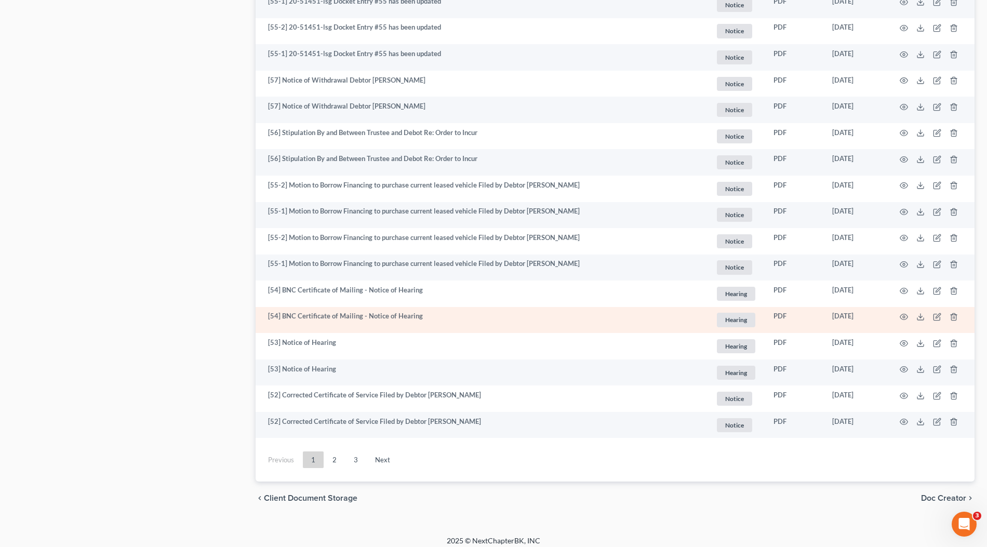
scroll to position [1782, 0]
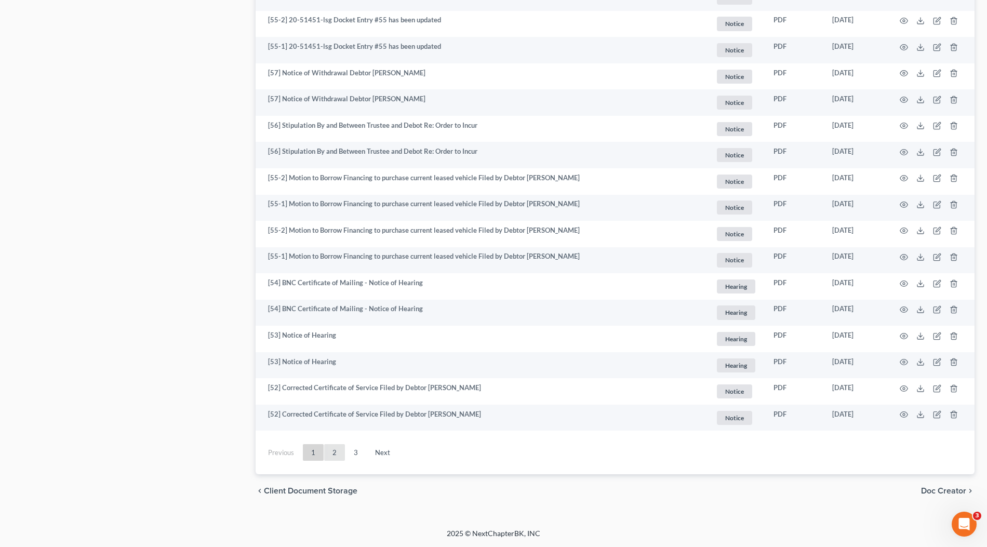
click at [335, 446] on link "2" at bounding box center [334, 452] width 21 height 17
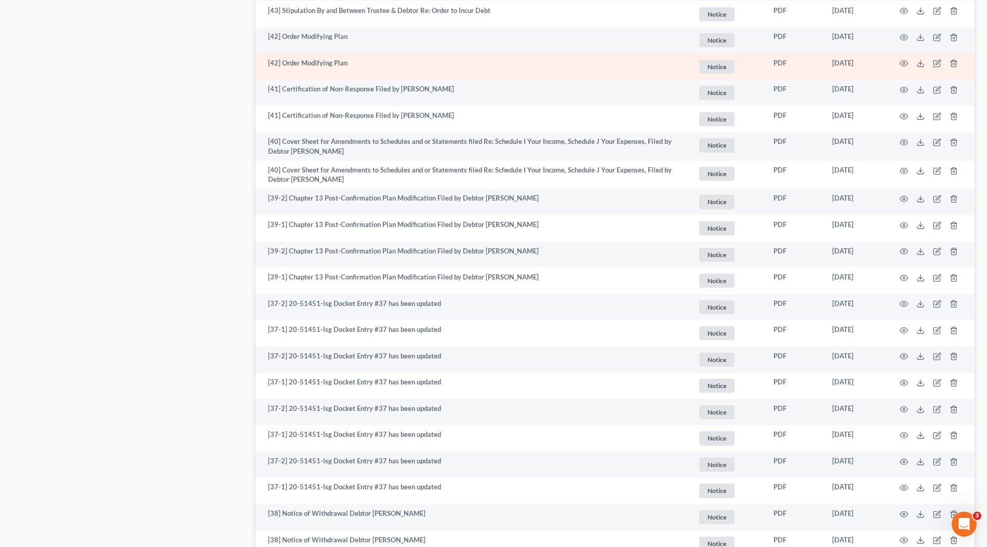
scroll to position [860, 0]
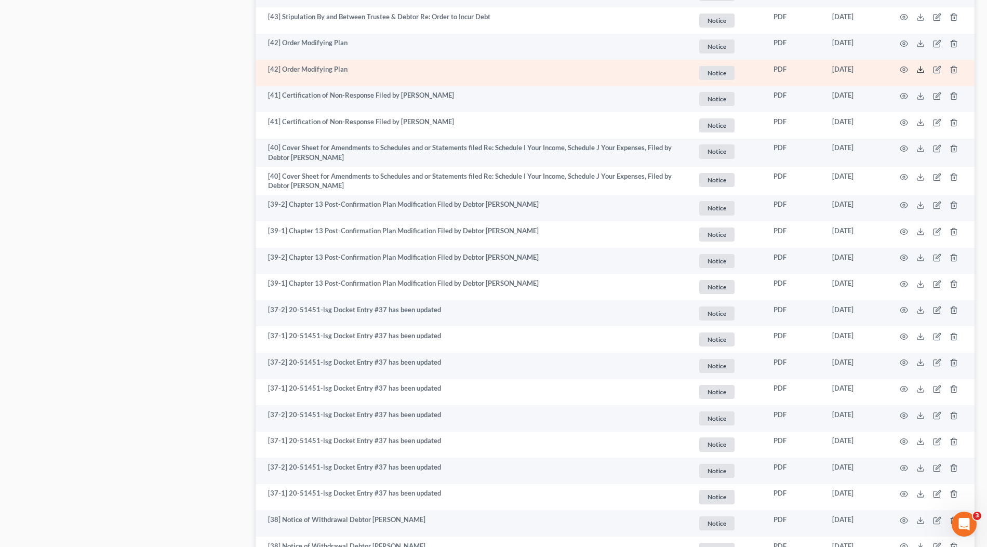
click at [920, 69] on line at bounding box center [920, 68] width 0 height 4
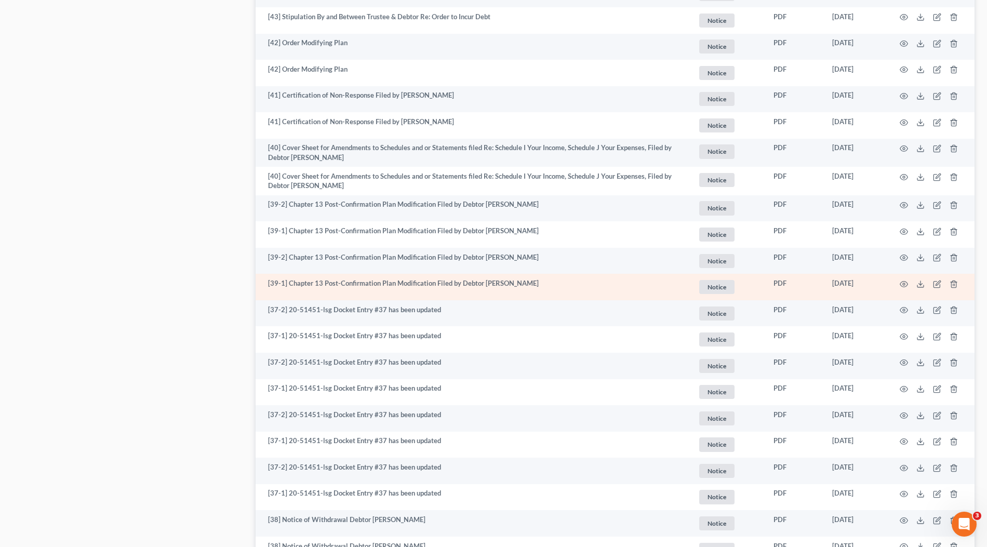
drag, startPoint x: 870, startPoint y: 282, endPoint x: 833, endPoint y: 282, distance: 36.9
click at [833, 282] on td "06/25/2021" at bounding box center [854, 287] width 63 height 26
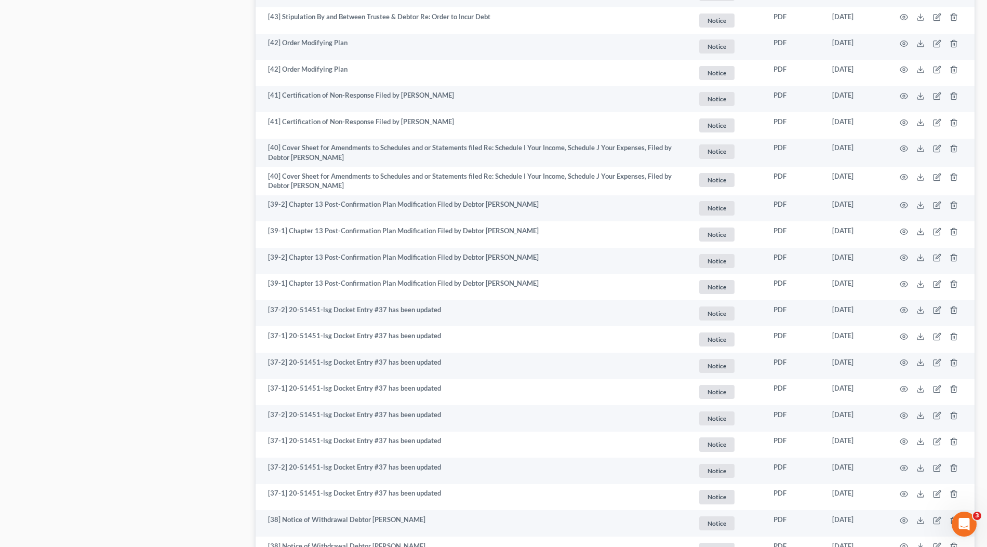
copy td "06/25/2021"
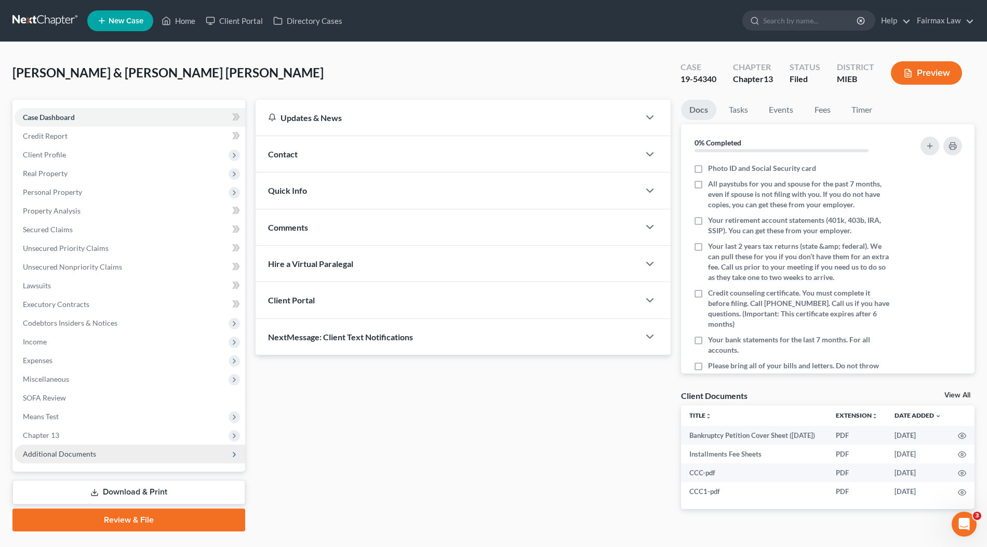
click at [39, 462] on span "Additional Documents" at bounding box center [130, 453] width 231 height 19
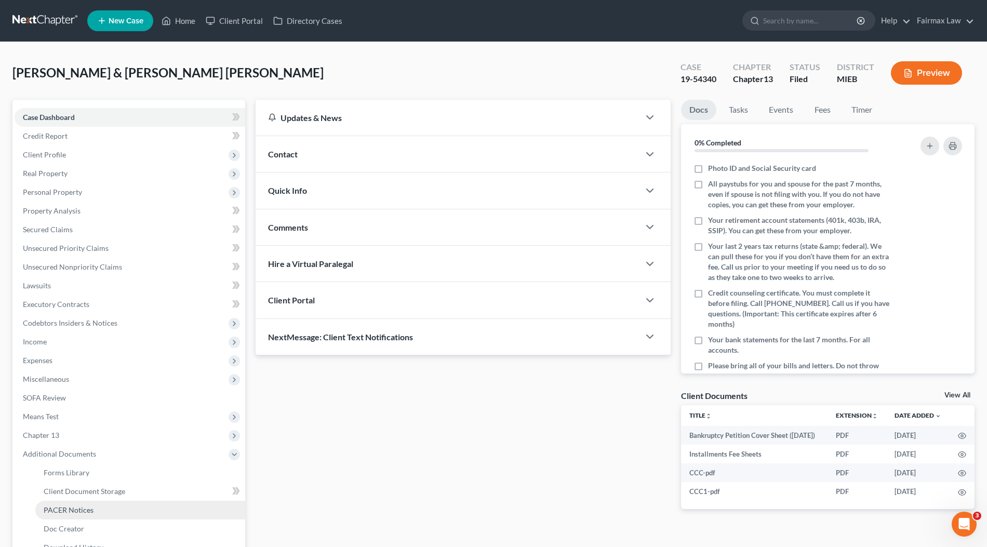
click at [55, 515] on link "PACER Notices" at bounding box center [140, 510] width 210 height 19
